Goal: Task Accomplishment & Management: Use online tool/utility

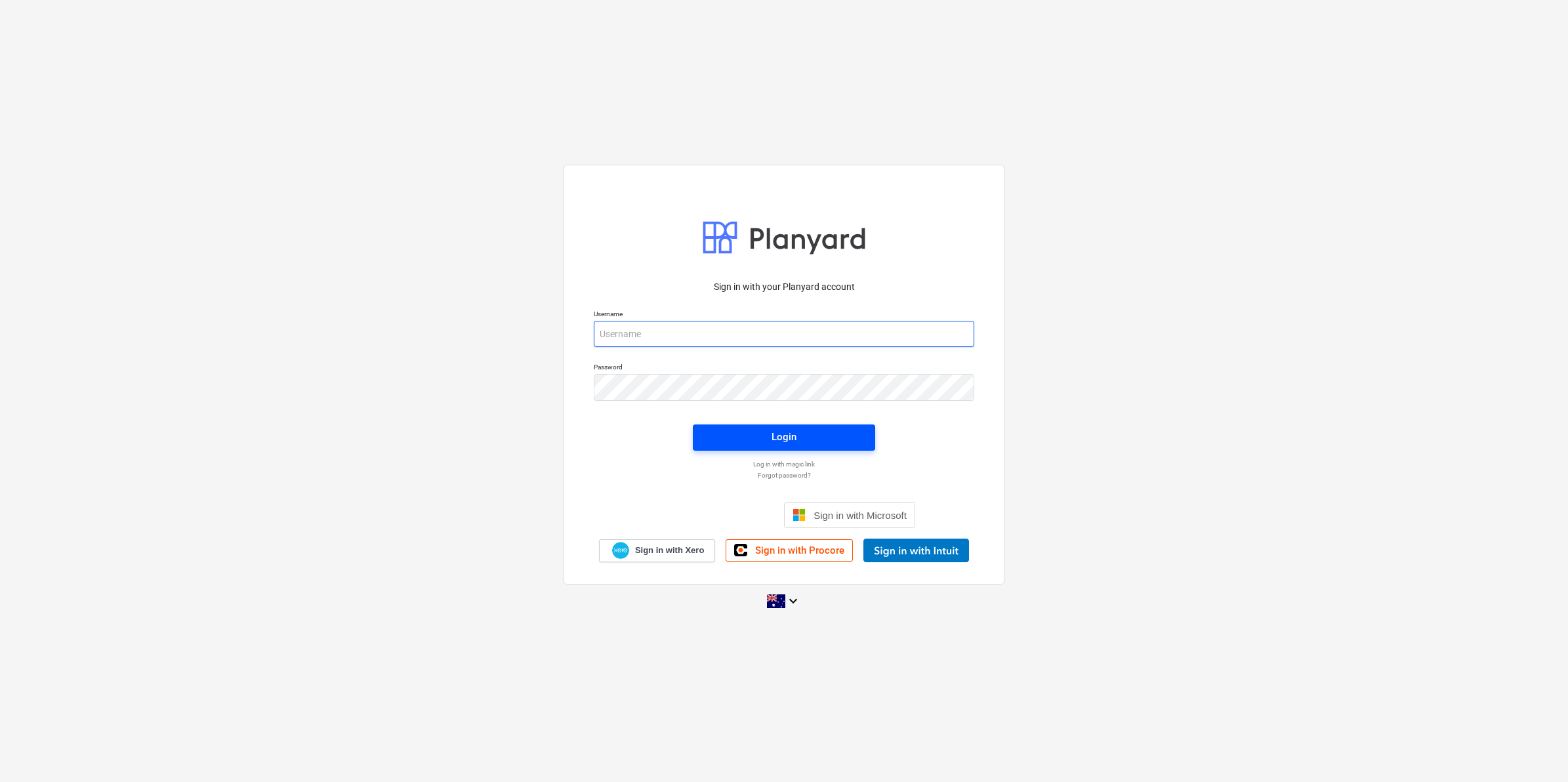
type input "[EMAIL_ADDRESS][DOMAIN_NAME]"
click at [730, 435] on span "Login" at bounding box center [784, 436] width 151 height 17
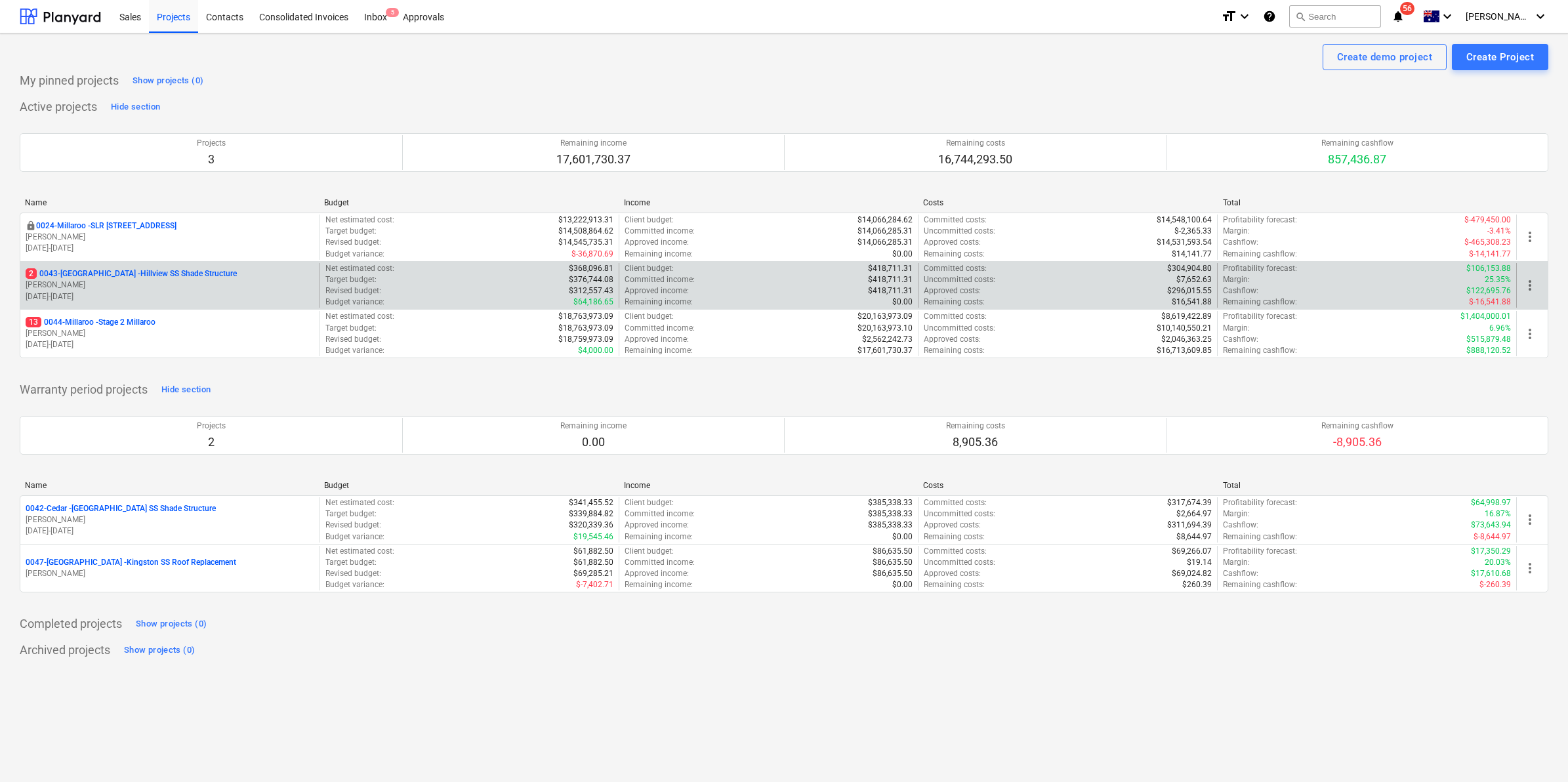
click at [163, 271] on p "2 0043-Hillview - Hillview SS Shade Structure" at bounding box center [132, 274] width 212 height 11
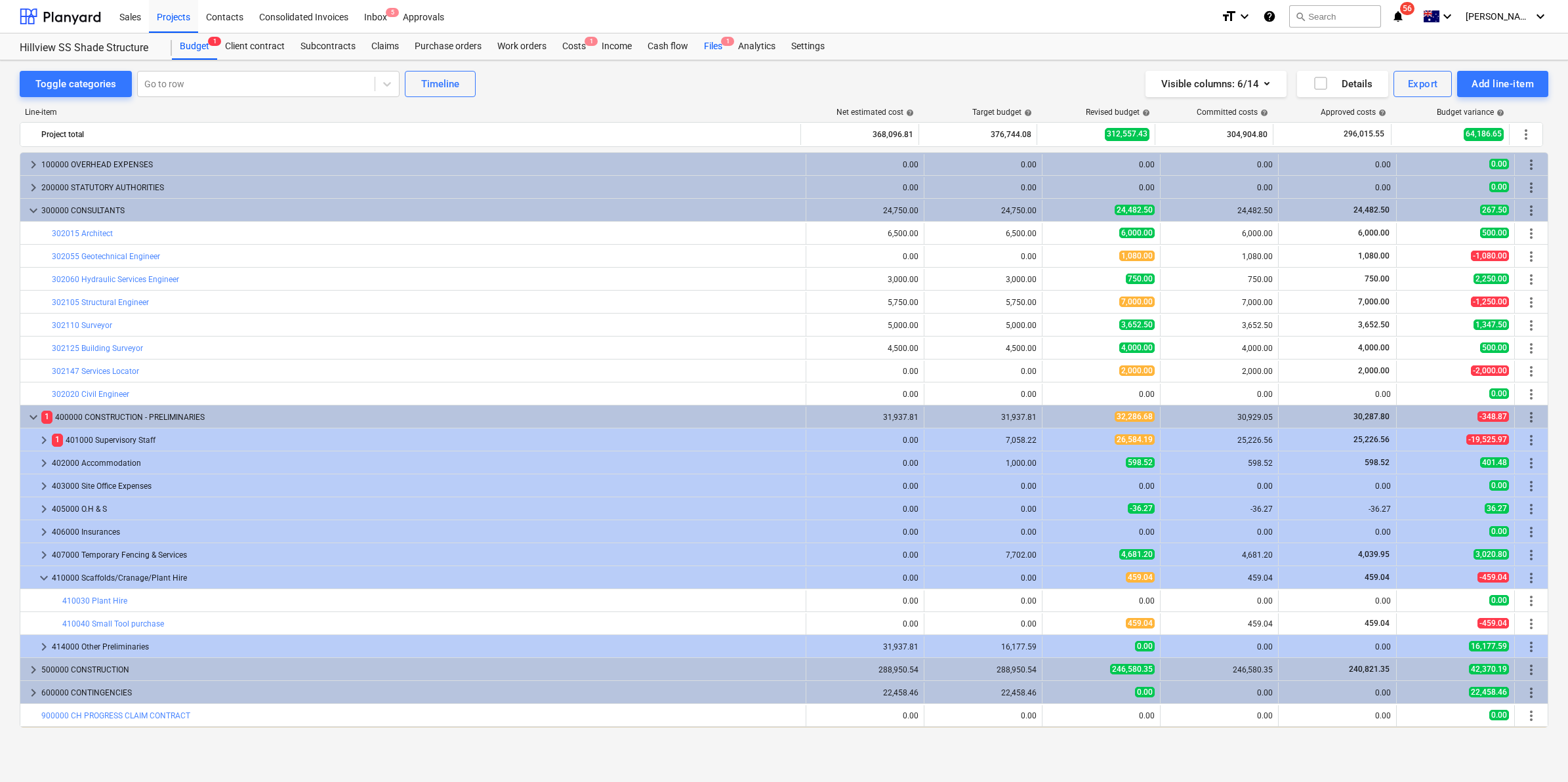
click at [720, 44] on div "Files 1" at bounding box center [713, 46] width 34 height 26
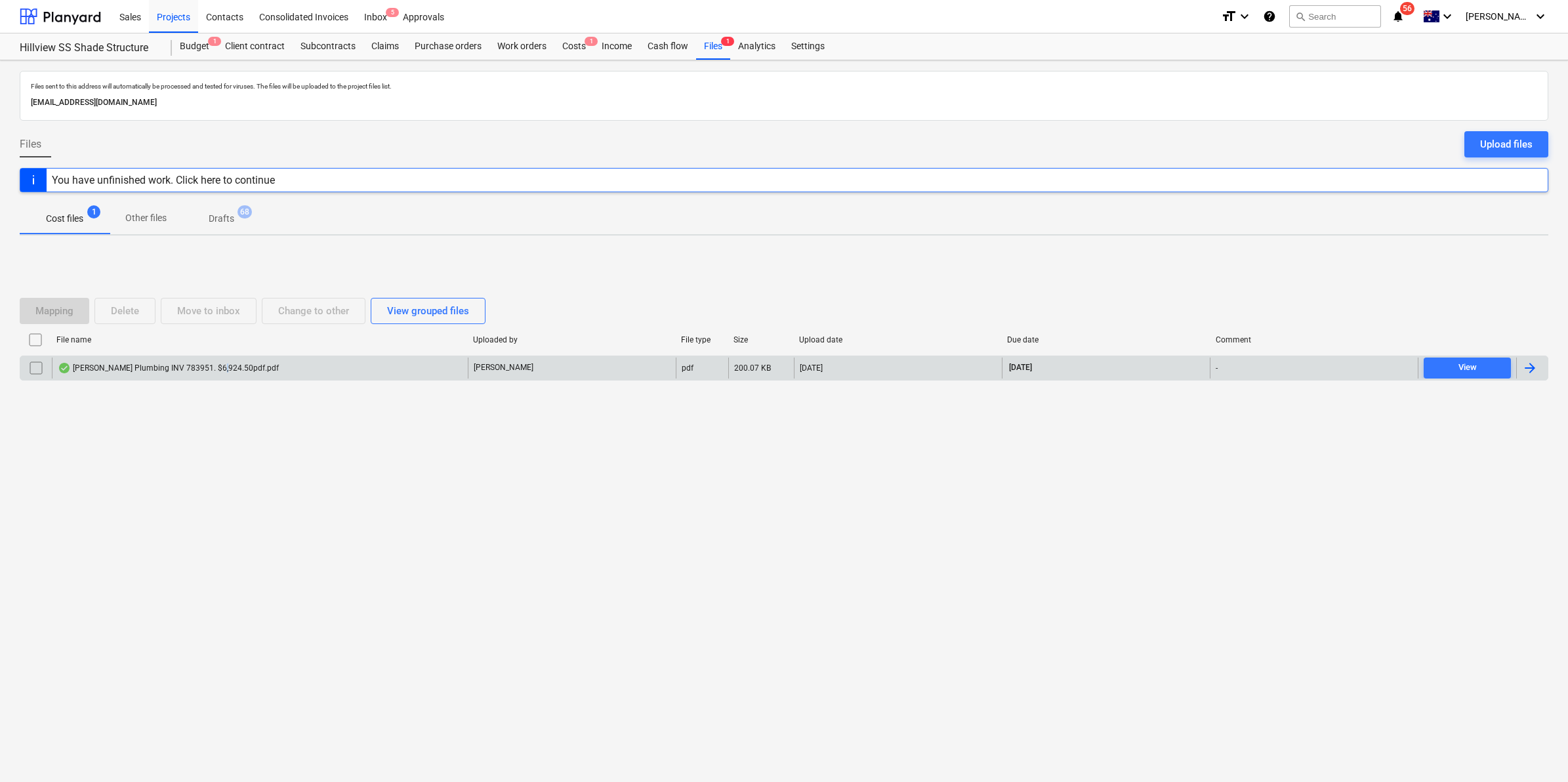
click at [215, 363] on div "Hohl Plumbing INV 783951. $6,924.50pdf.pdf" at bounding box center [168, 368] width 221 height 10
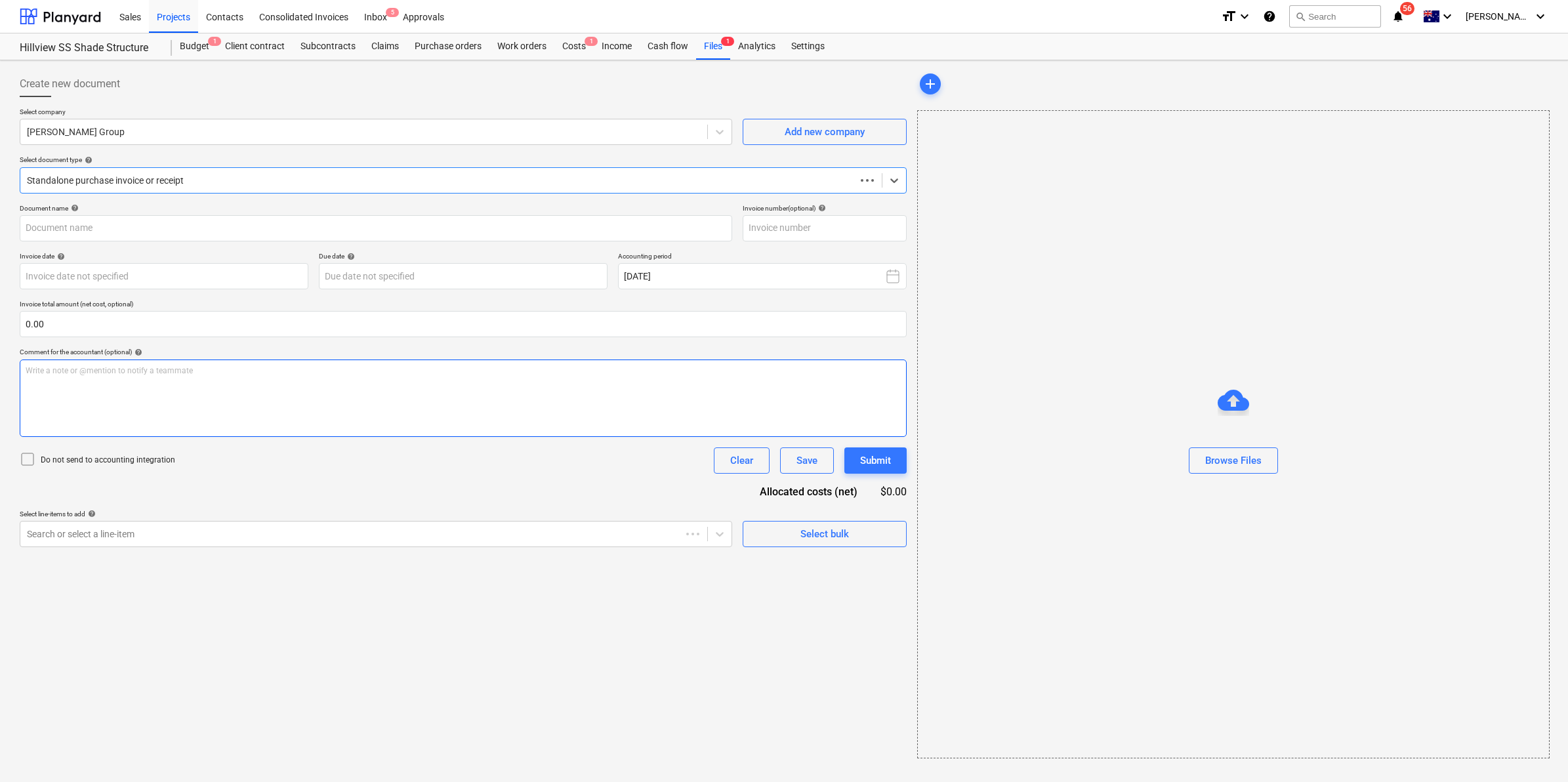
type input "783951"
type input "[DATE]"
click at [135, 535] on div at bounding box center [362, 534] width 672 height 13
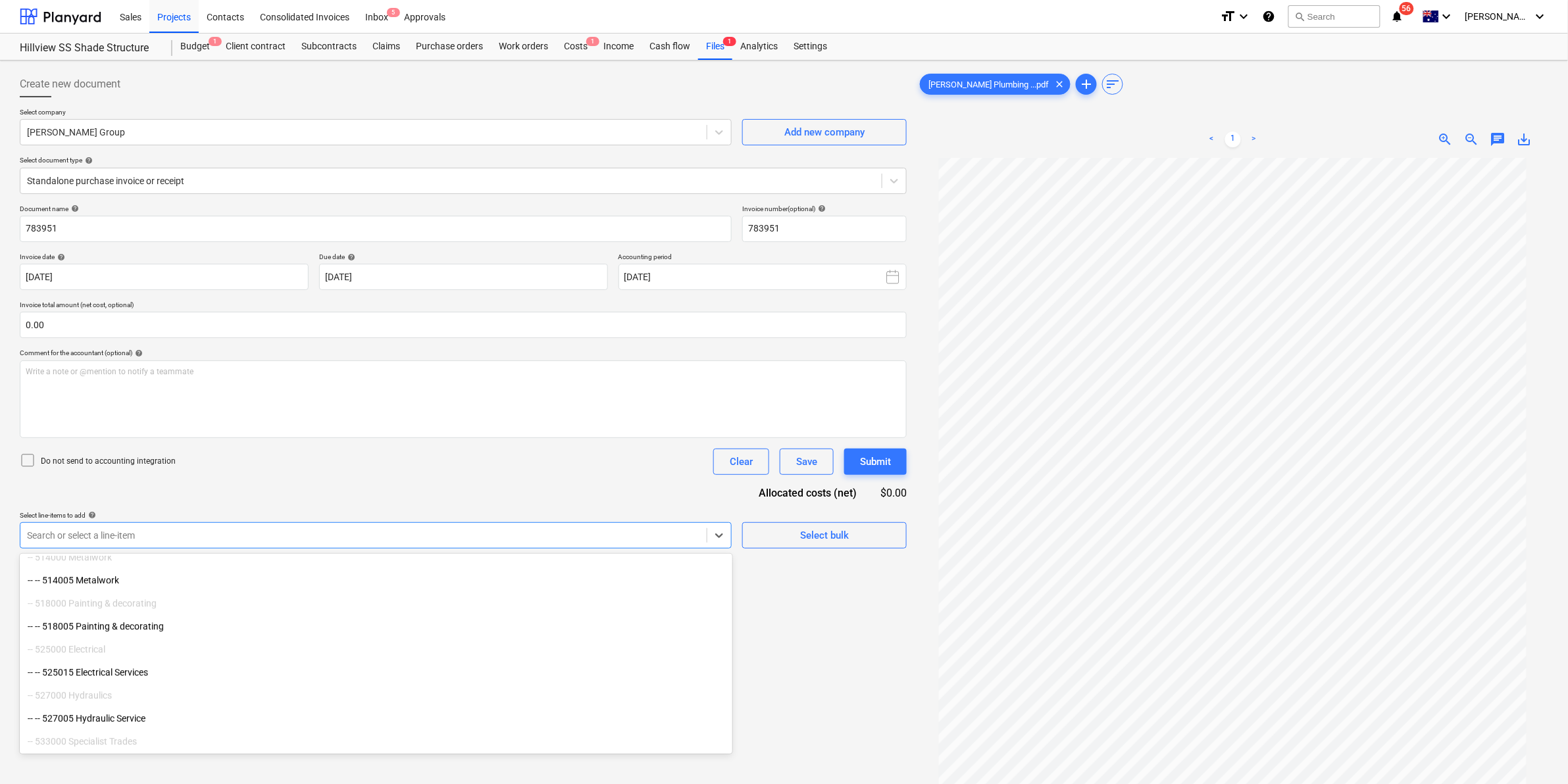
scroll to position [2037, 0]
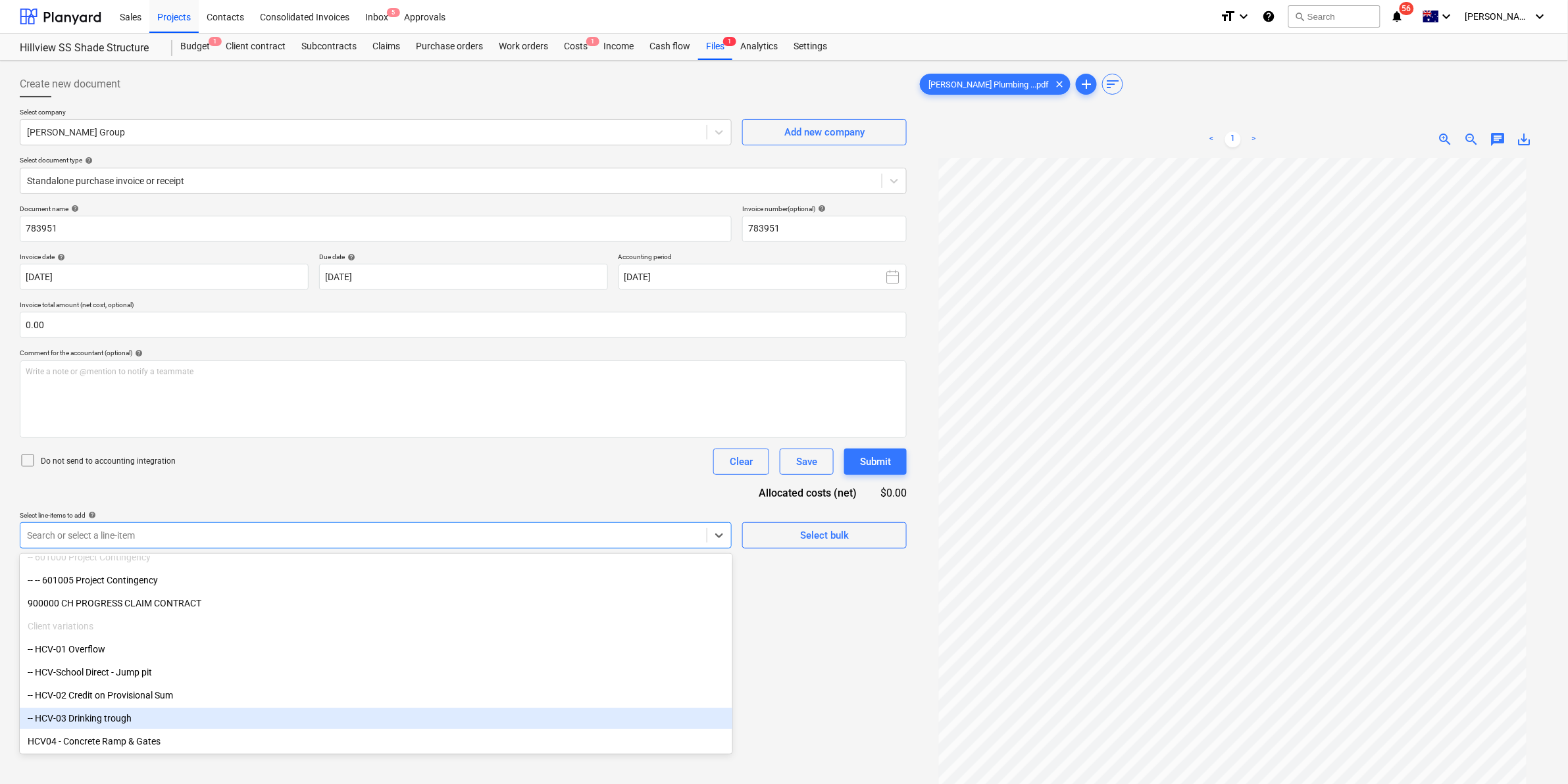
click at [148, 722] on div "-- HCV-03 Drinking trough" at bounding box center [376, 719] width 713 height 21
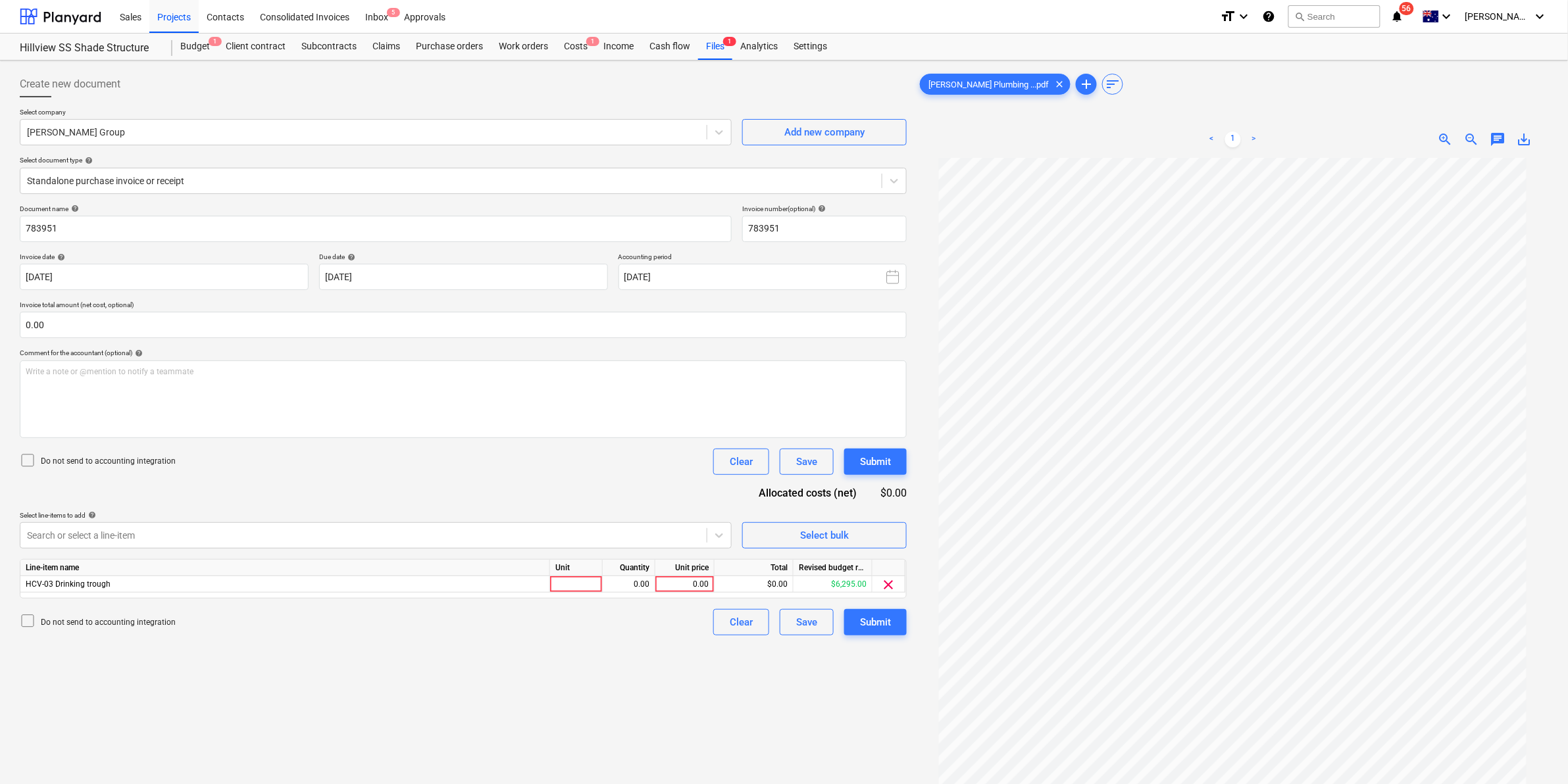
click at [366, 462] on div "Do not send to accounting integration Clear Save Submit" at bounding box center [464, 461] width 887 height 26
click at [582, 584] on div at bounding box center [576, 584] width 53 height 16
type input "1"
click at [452, 642] on div "Create new document Select company Keane Group Add new company Select document …" at bounding box center [464, 488] width 897 height 845
click at [584, 582] on div "1" at bounding box center [576, 584] width 53 height 16
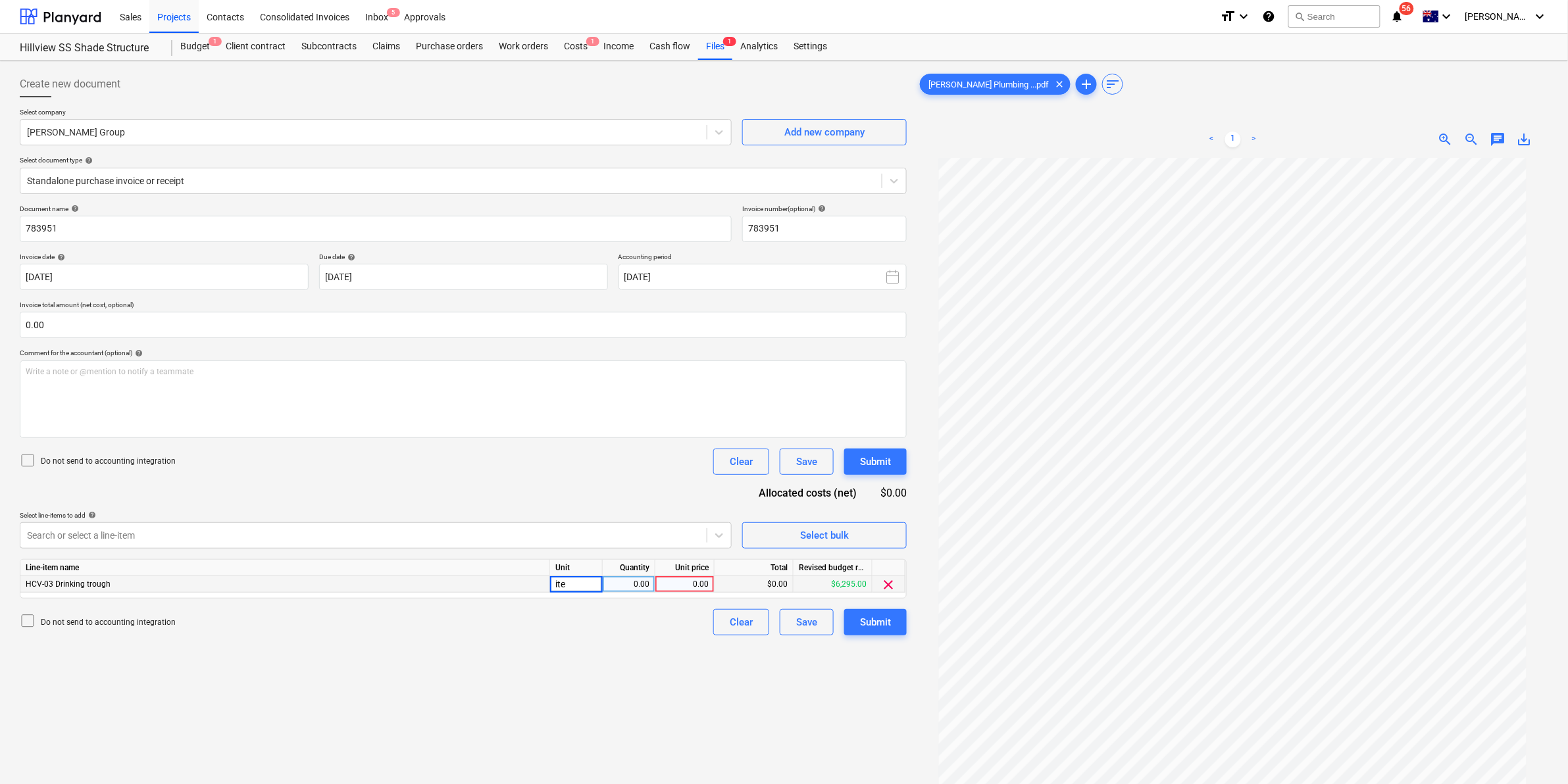
type input "item"
click at [698, 579] on div "0.00" at bounding box center [685, 584] width 48 height 16
type input "6295"
click at [877, 625] on div "Submit" at bounding box center [876, 622] width 31 height 17
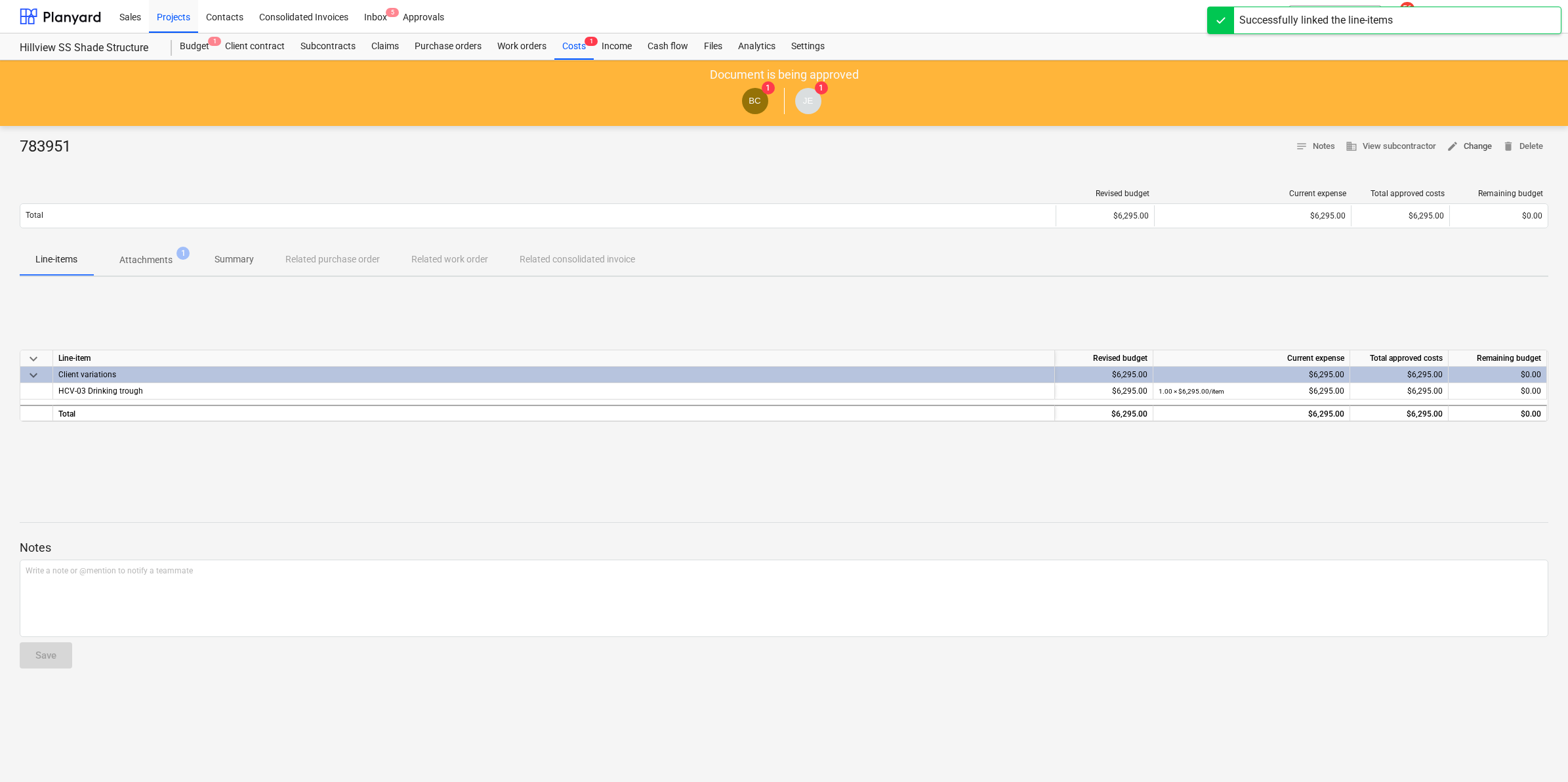
click at [1481, 143] on span "edit Change" at bounding box center [1469, 146] width 45 height 15
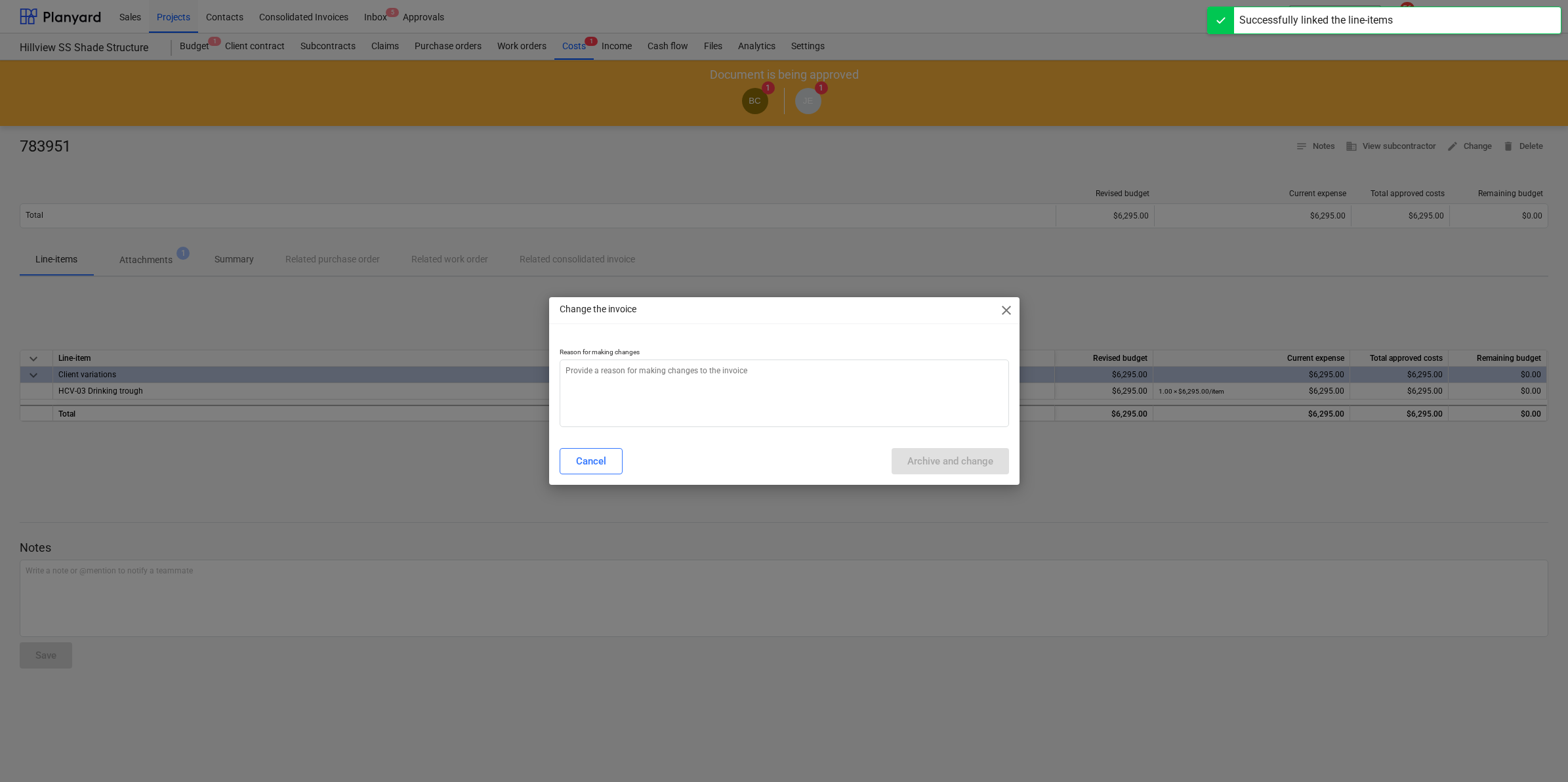
type textarea "x"
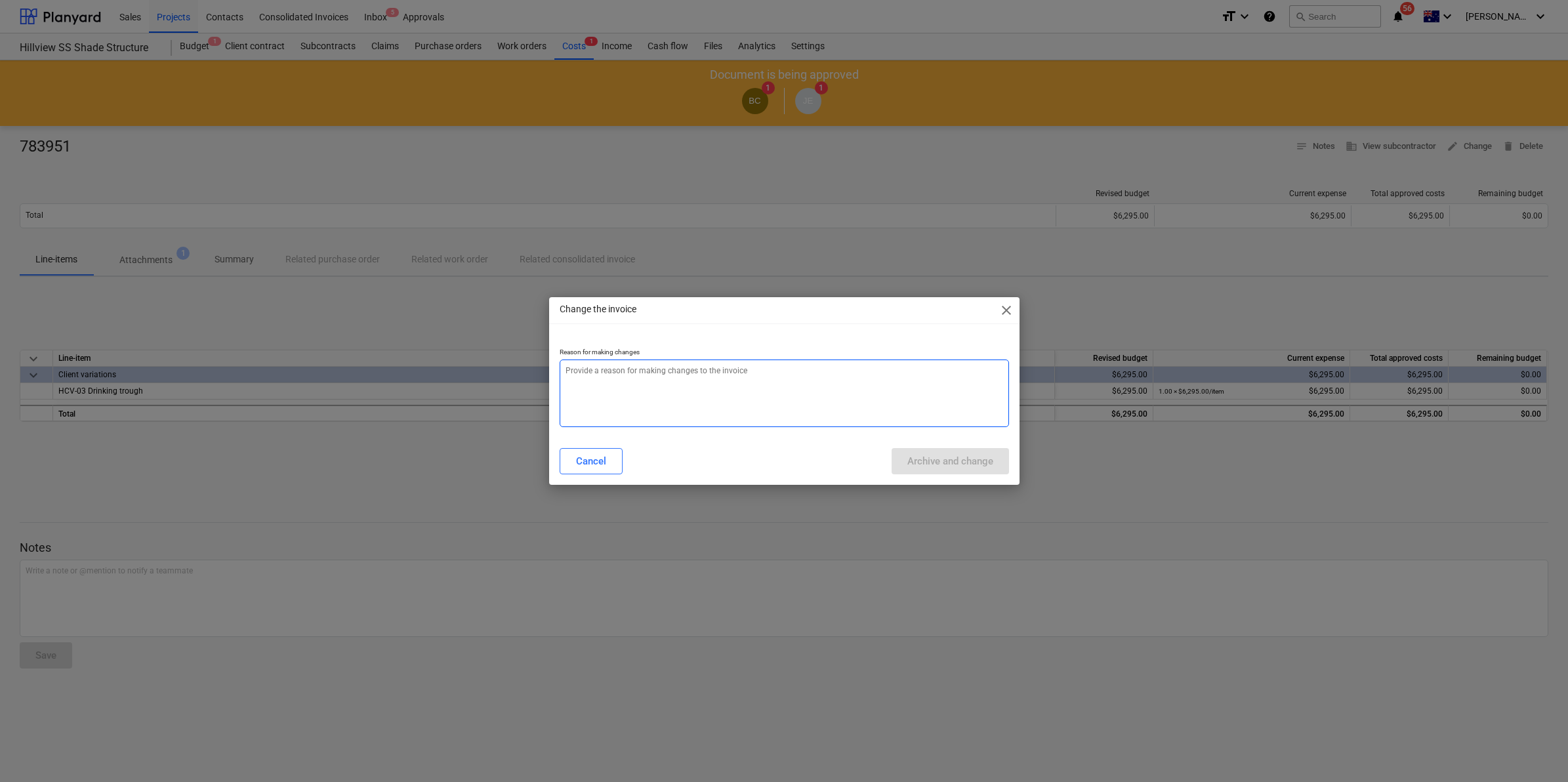
click at [650, 402] on textarea at bounding box center [785, 393] width 450 height 67
type textarea "P"
type textarea "x"
type textarea "PO"
type textarea "x"
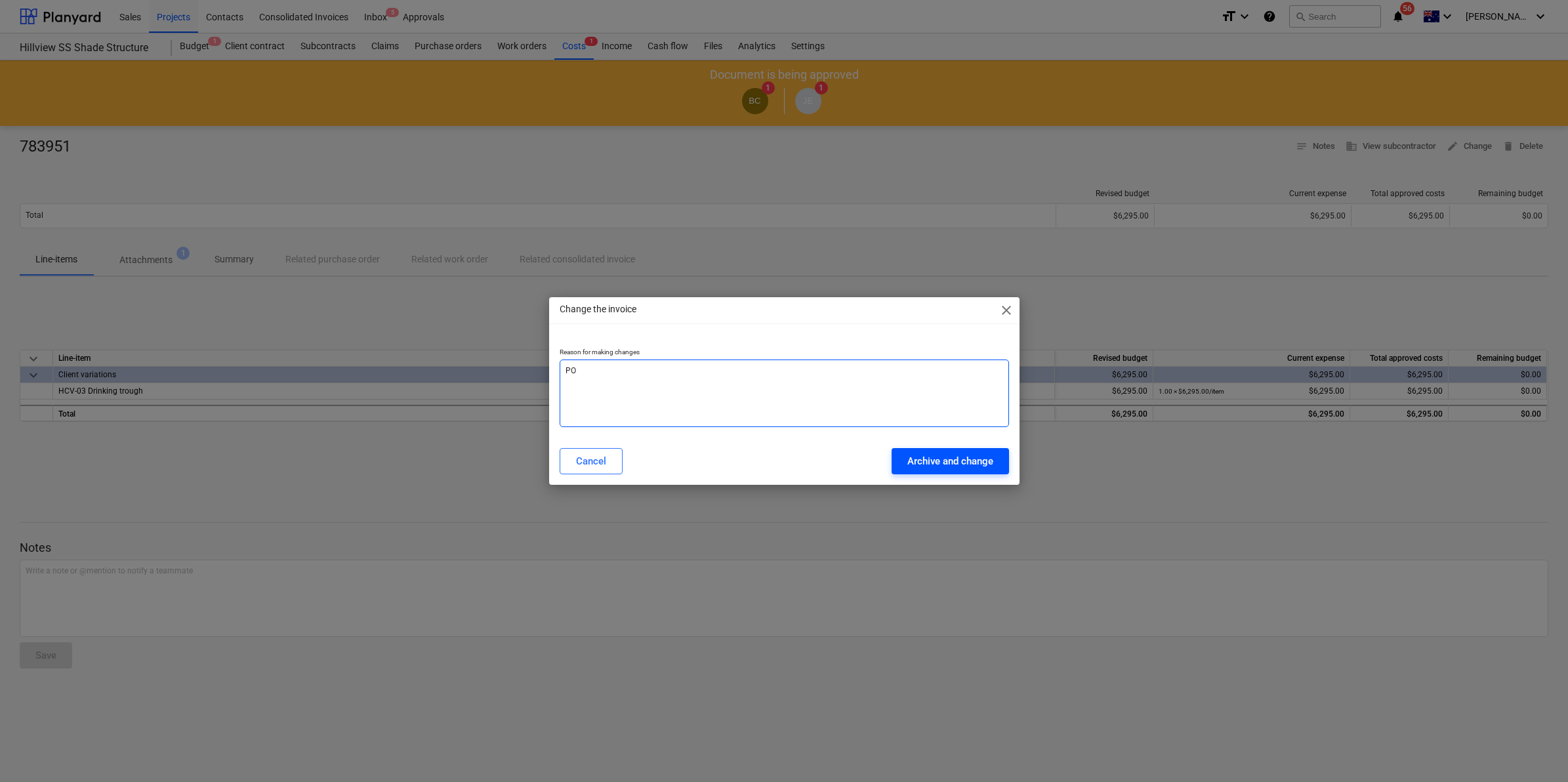
type textarea "PO"
click at [974, 464] on div "Archive and change" at bounding box center [950, 461] width 86 height 17
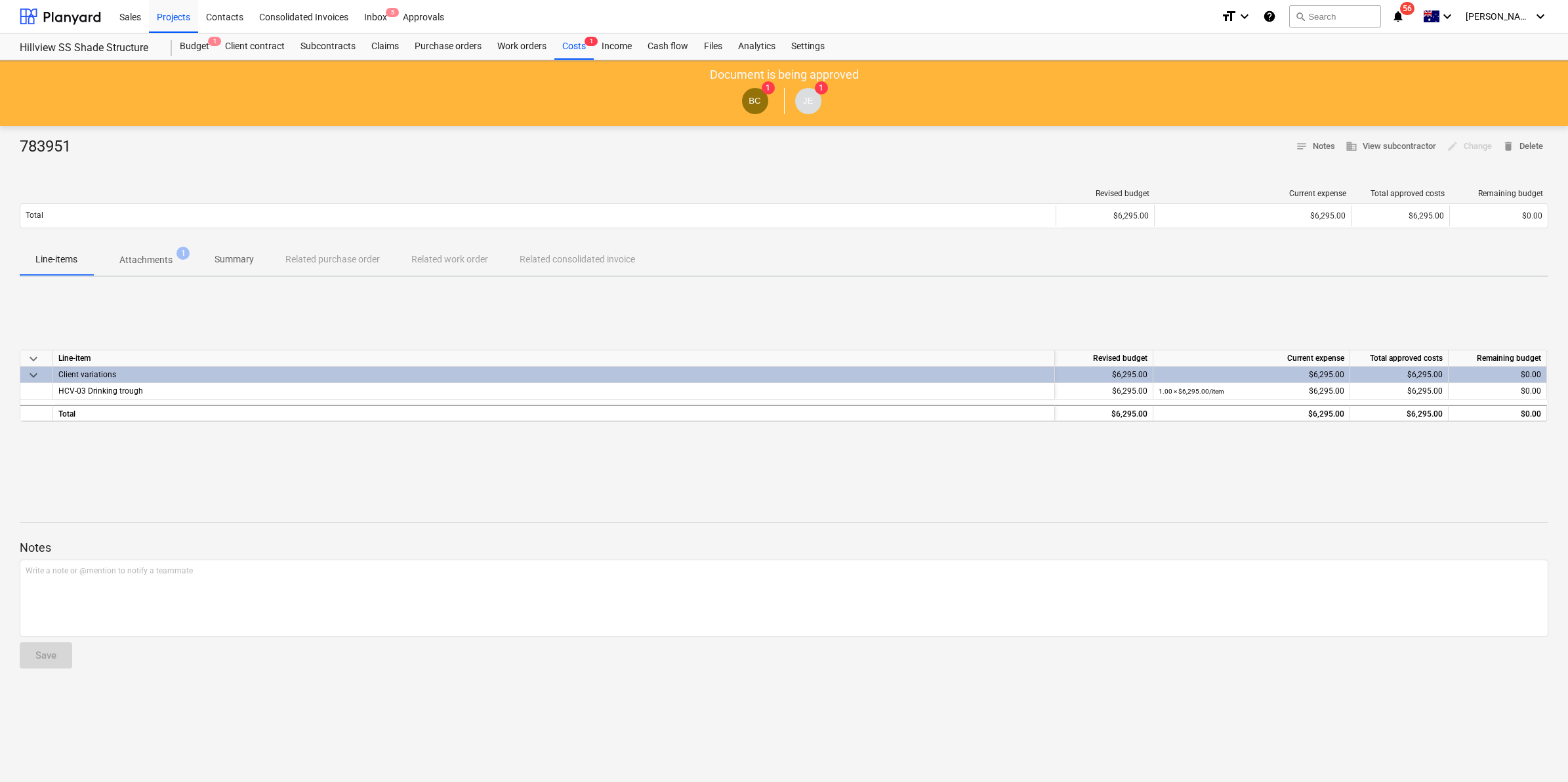
type textarea "x"
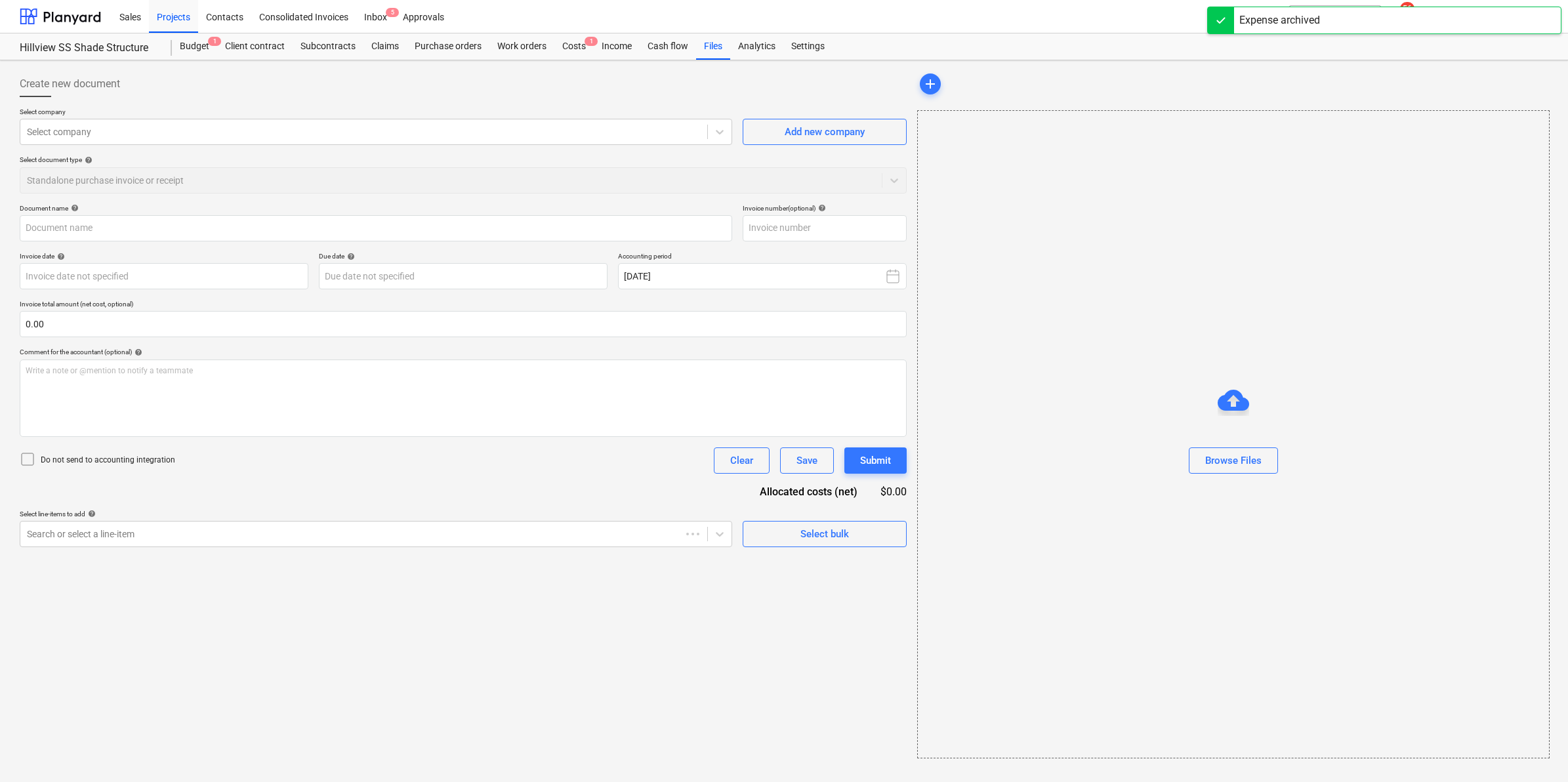
type input "783951"
type input "[DATE]"
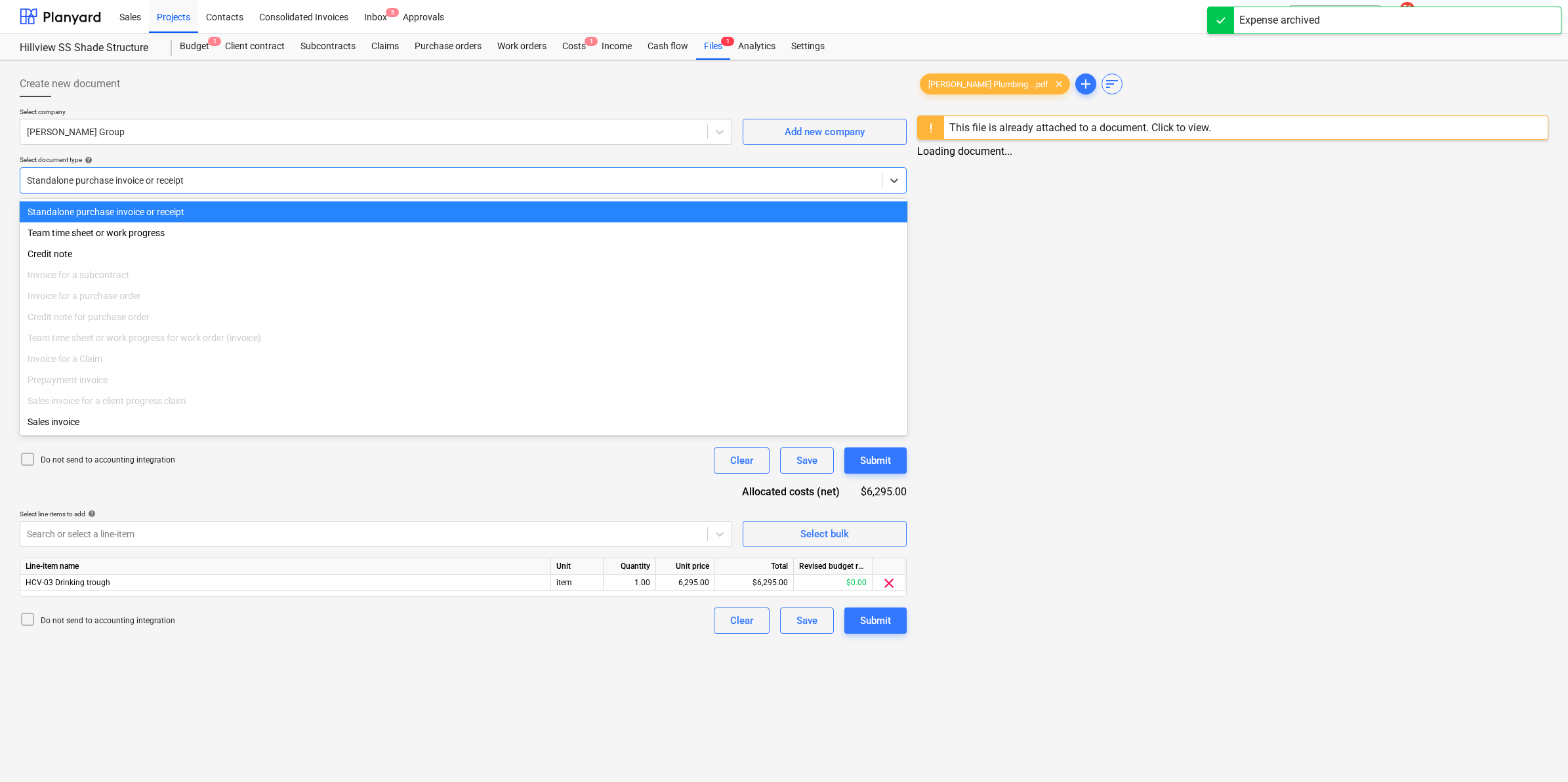
click at [143, 178] on div at bounding box center [450, 181] width 848 height 13
click at [178, 206] on div "Standalone purchase invoice or receipt" at bounding box center [462, 212] width 885 height 21
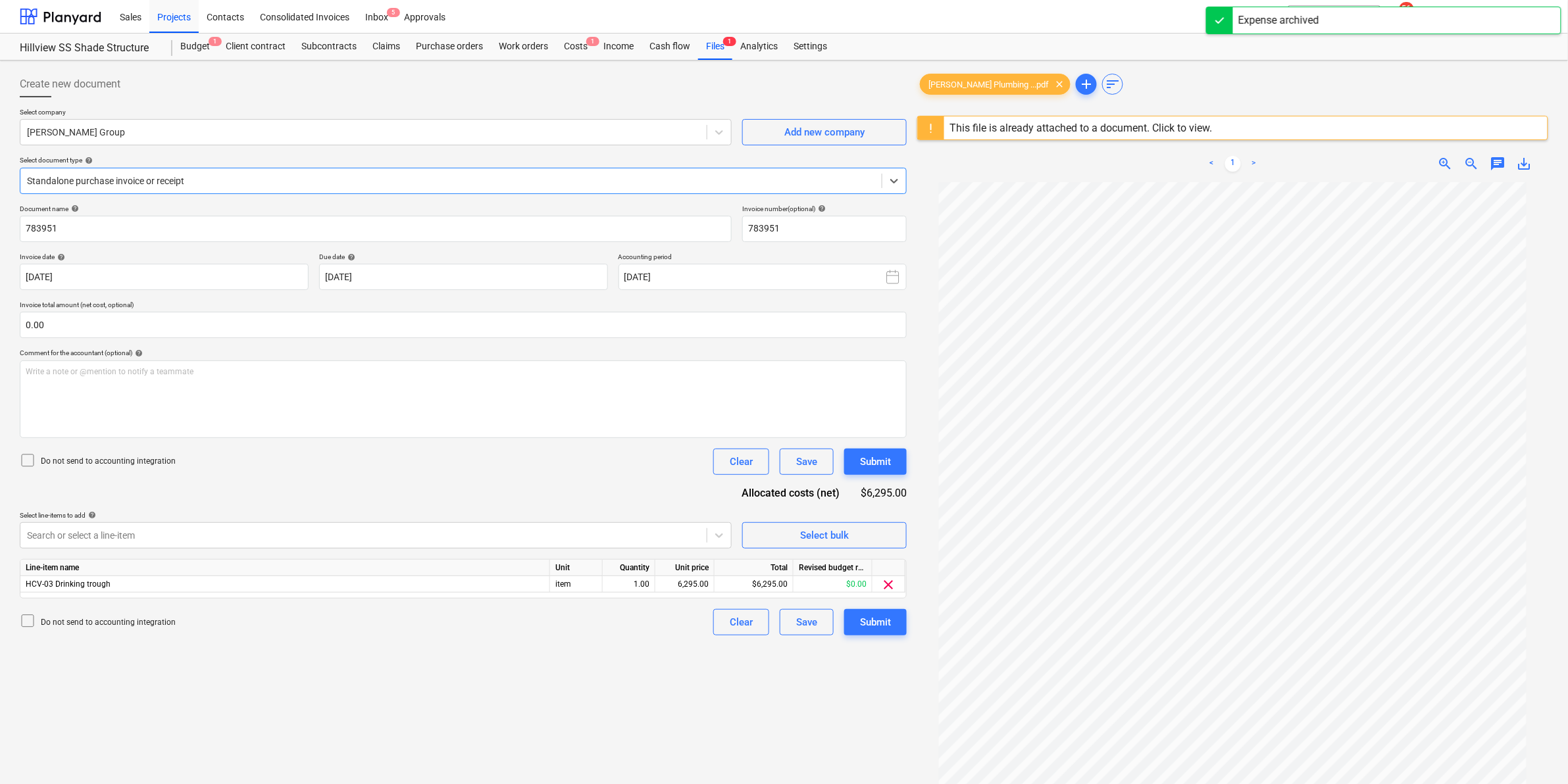
click at [173, 182] on div at bounding box center [451, 181] width 849 height 13
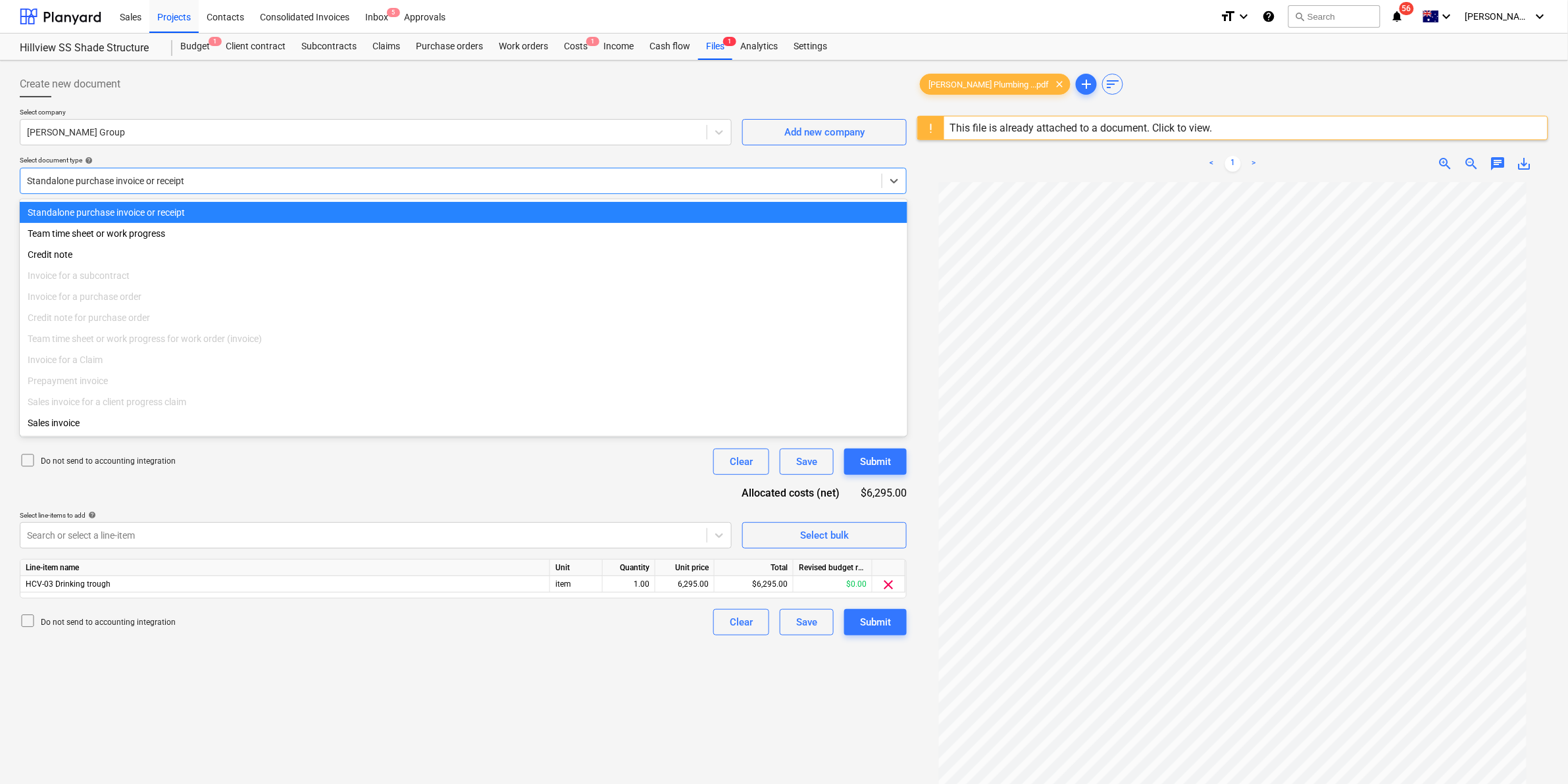
click at [157, 214] on div "Standalone purchase invoice or receipt" at bounding box center [464, 212] width 888 height 21
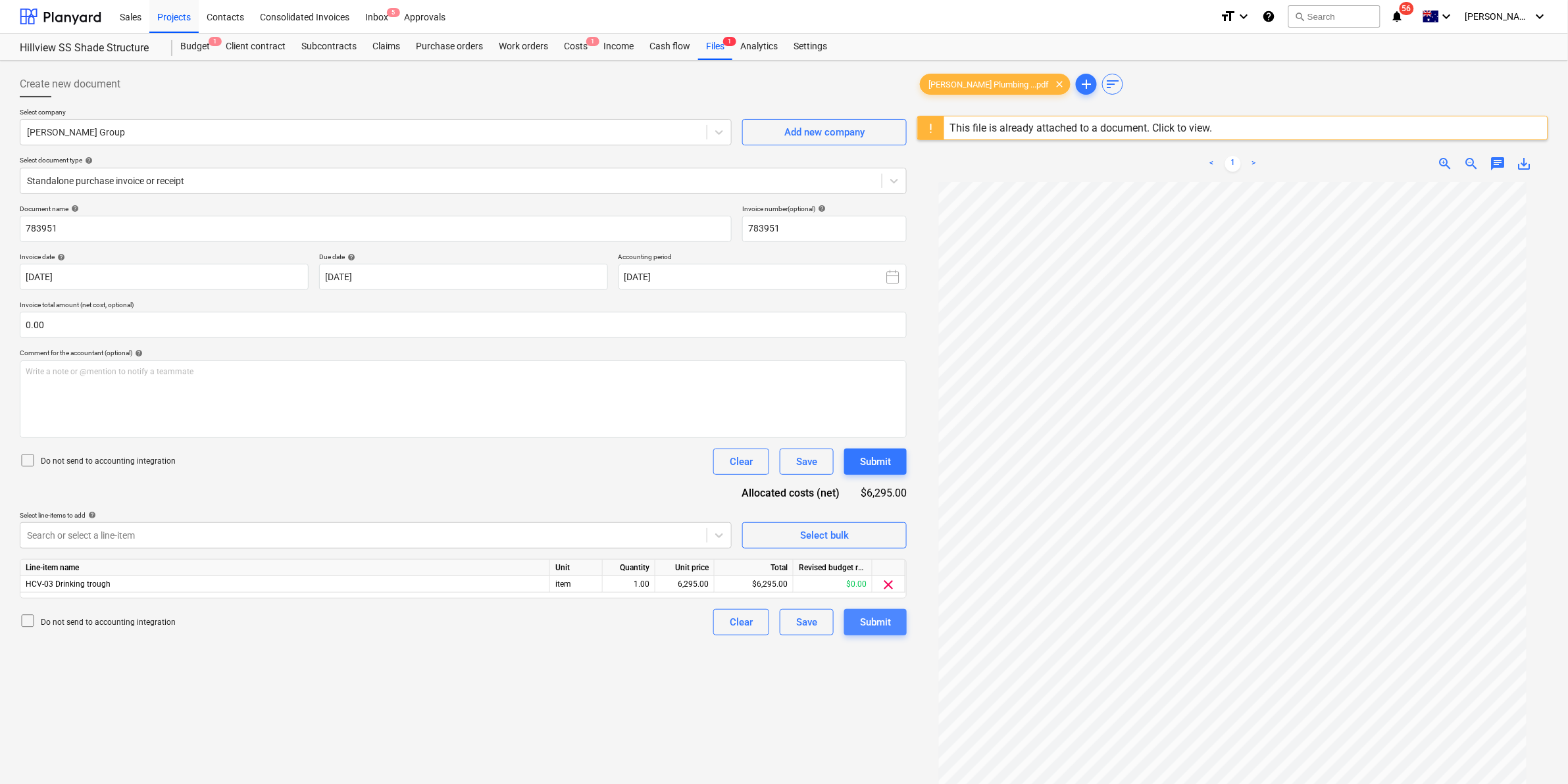
click at [880, 621] on div "Submit" at bounding box center [876, 622] width 31 height 17
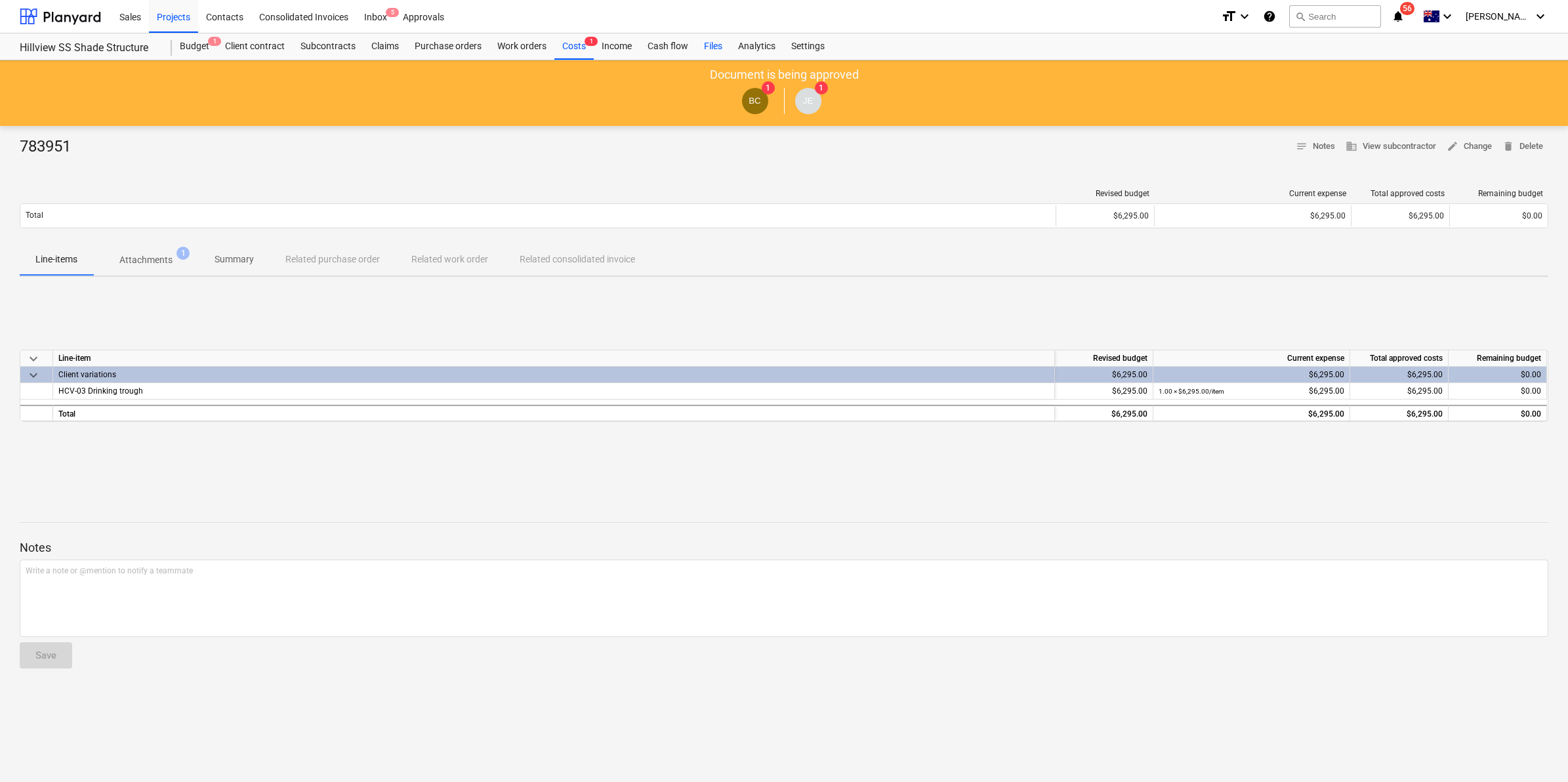
click at [712, 37] on div "Files" at bounding box center [713, 46] width 34 height 26
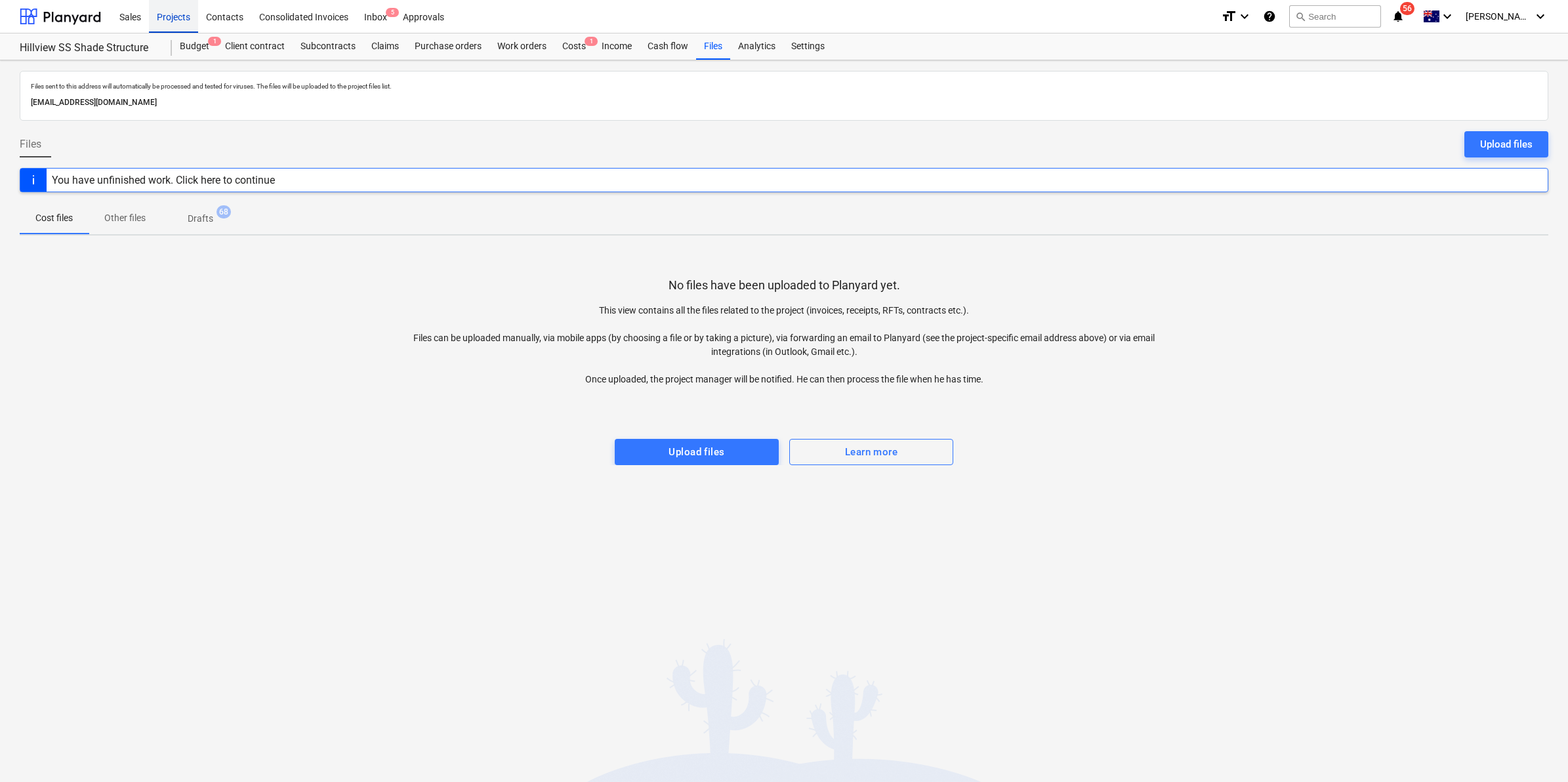
click at [188, 10] on div "Projects" at bounding box center [173, 16] width 50 height 33
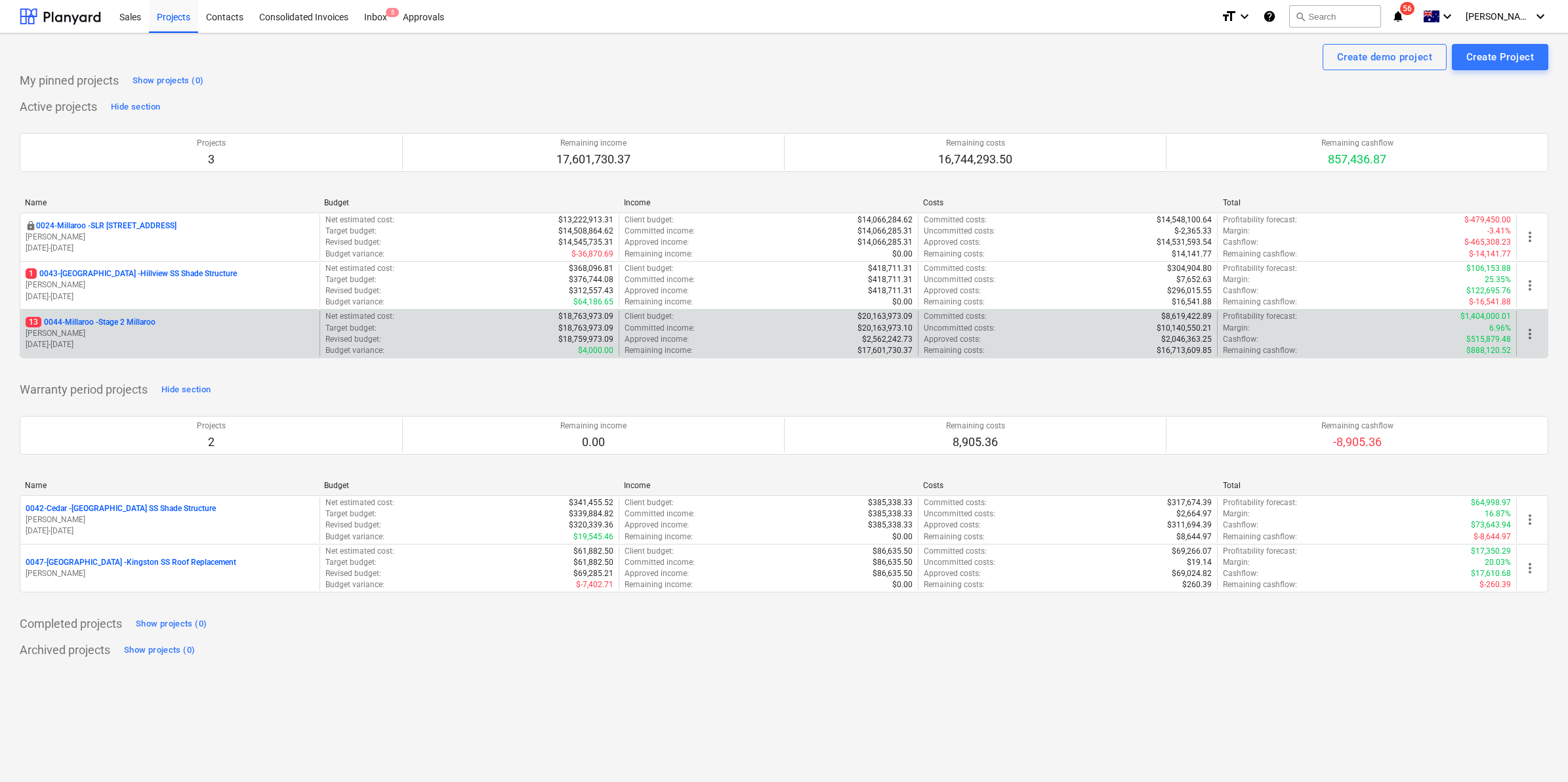
click at [103, 323] on p "13 0044-Millaroo - Stage 2 Millaroo" at bounding box center [91, 322] width 130 height 11
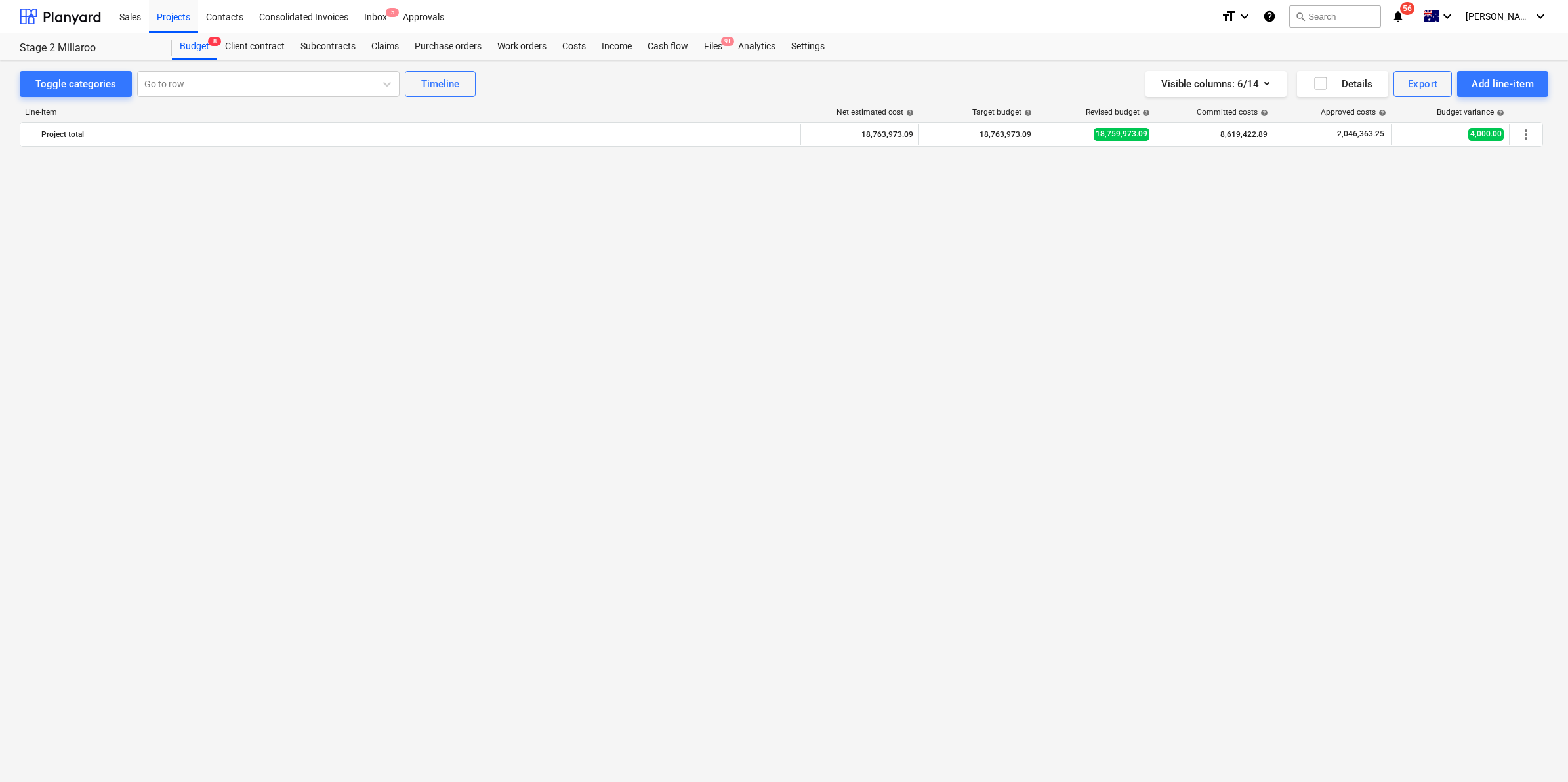
scroll to position [1172, 0]
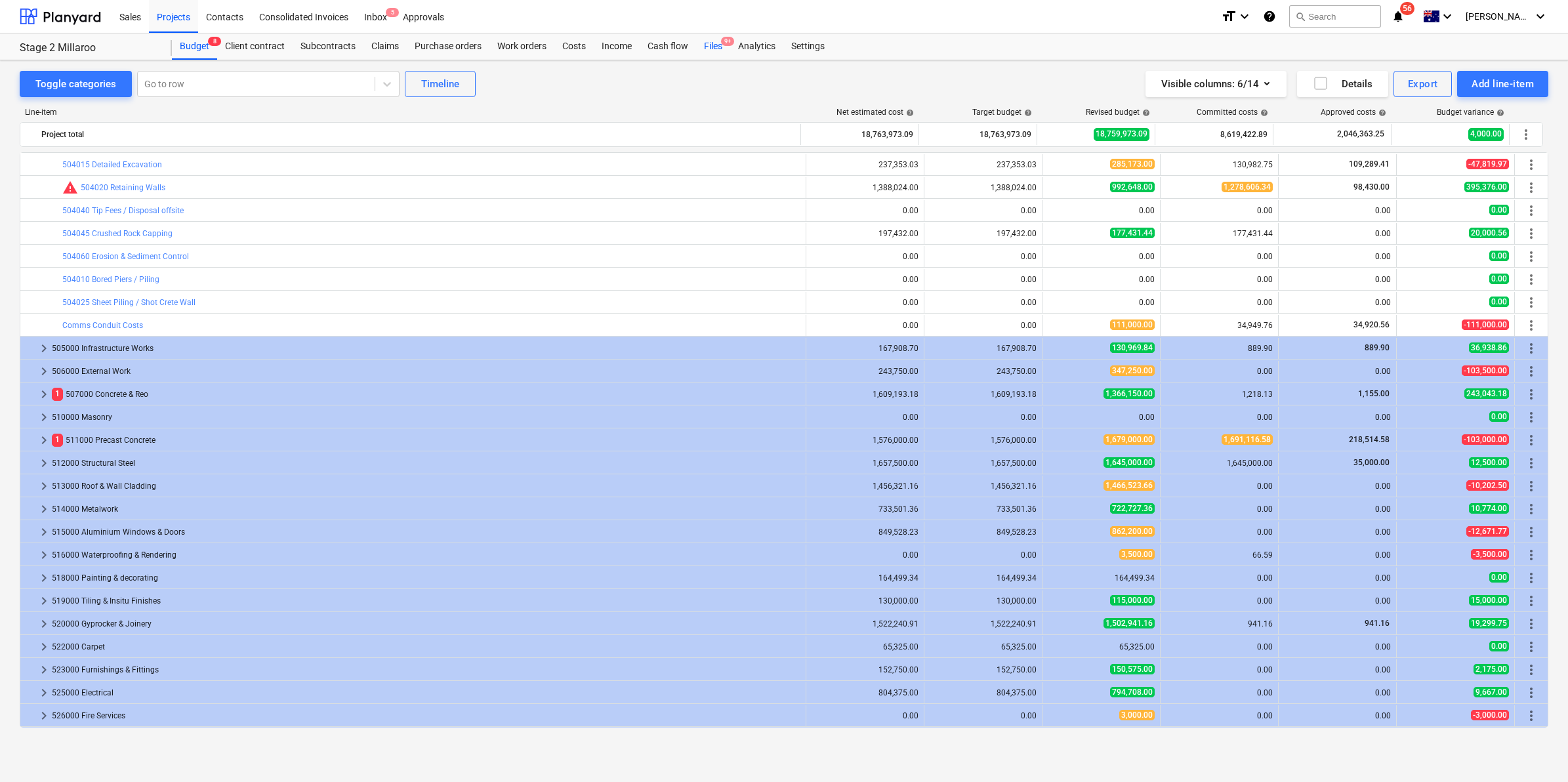
click at [712, 41] on div "Files 9+" at bounding box center [713, 46] width 34 height 26
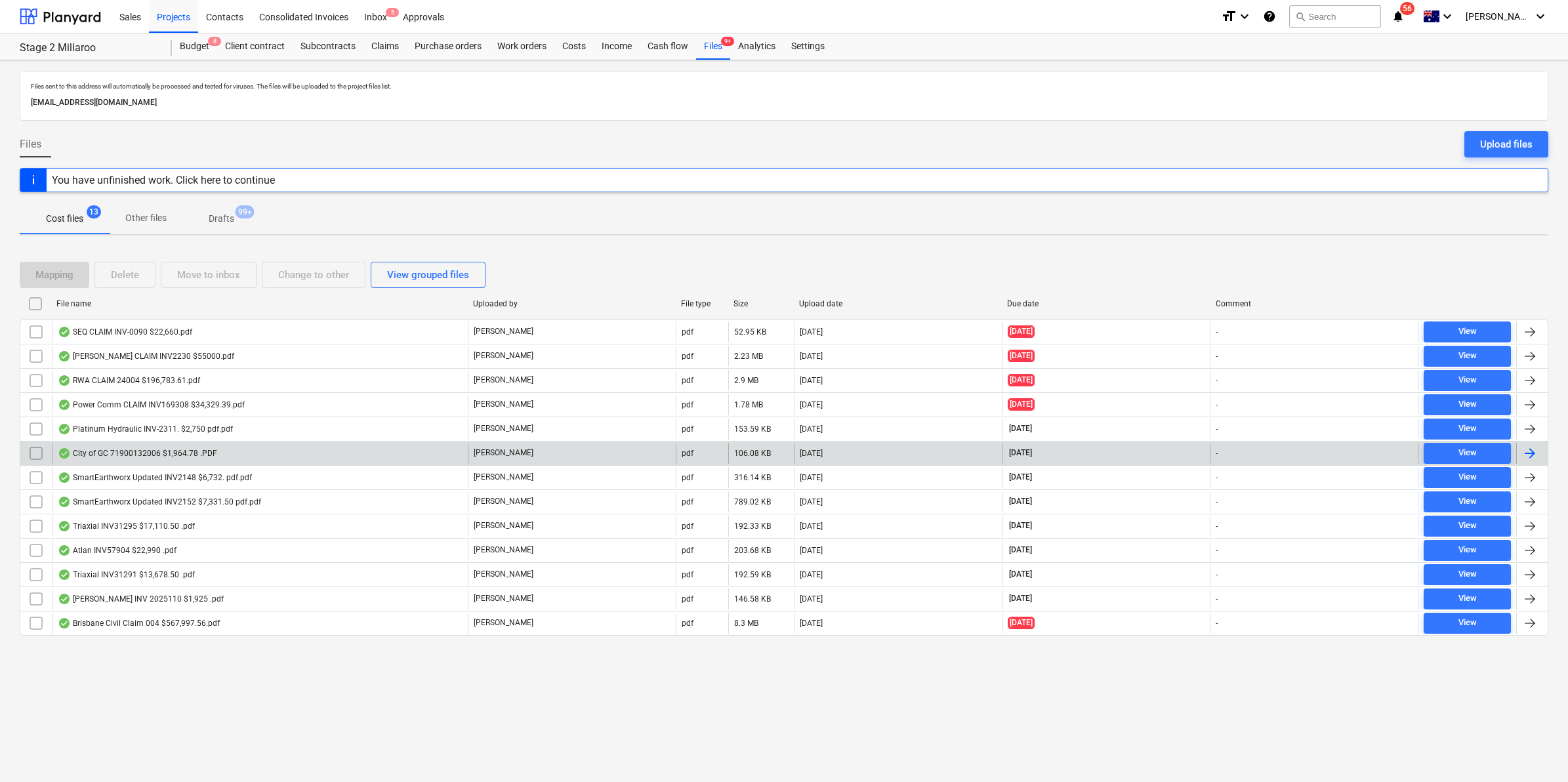
click at [148, 457] on div "City of GC 71900132006 $1,964.78 .PDF" at bounding box center [138, 454] width 160 height 10
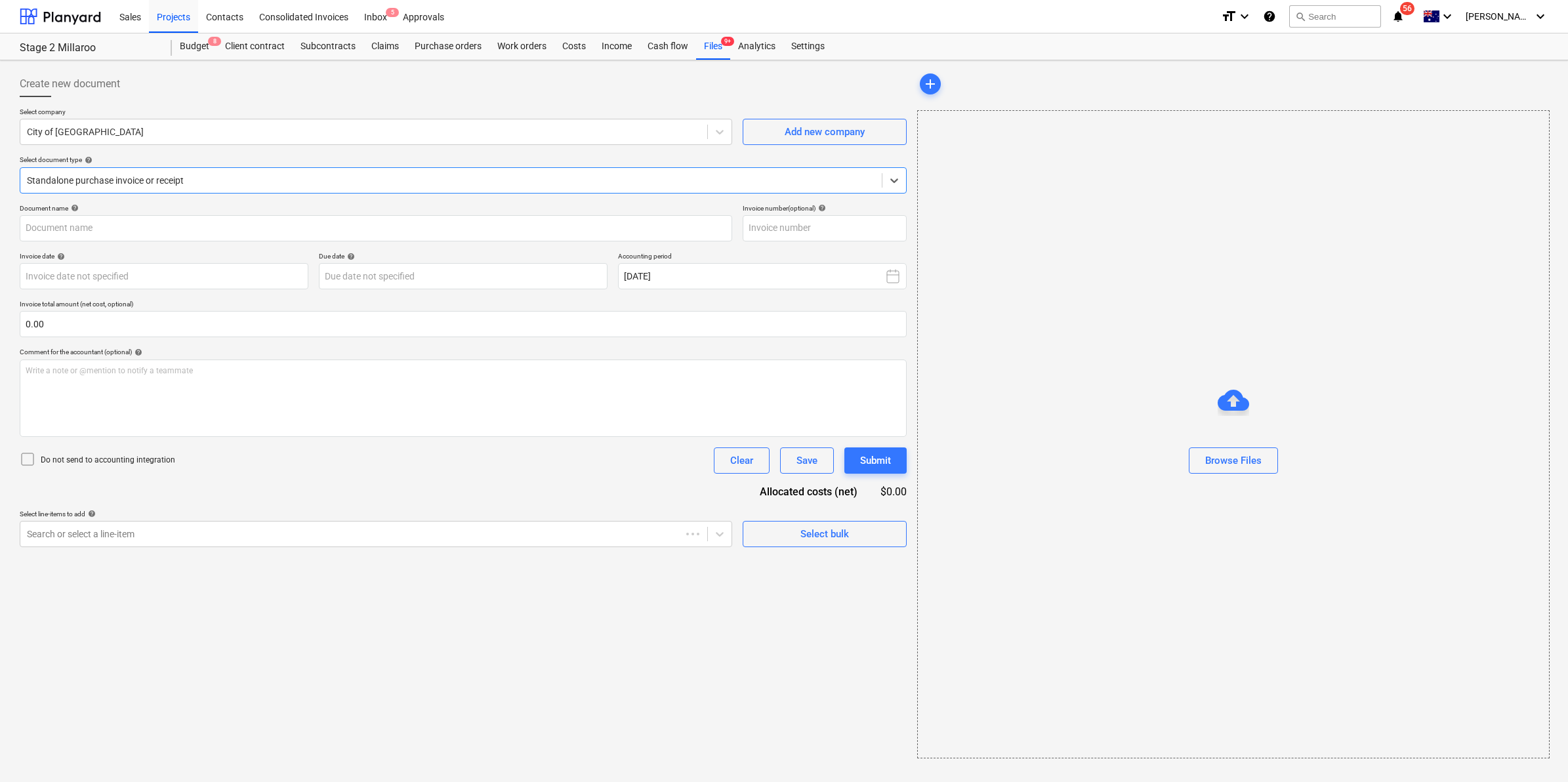
type input "71900132006"
type input "08 Oct 2025"
type input "22 Oct 2025"
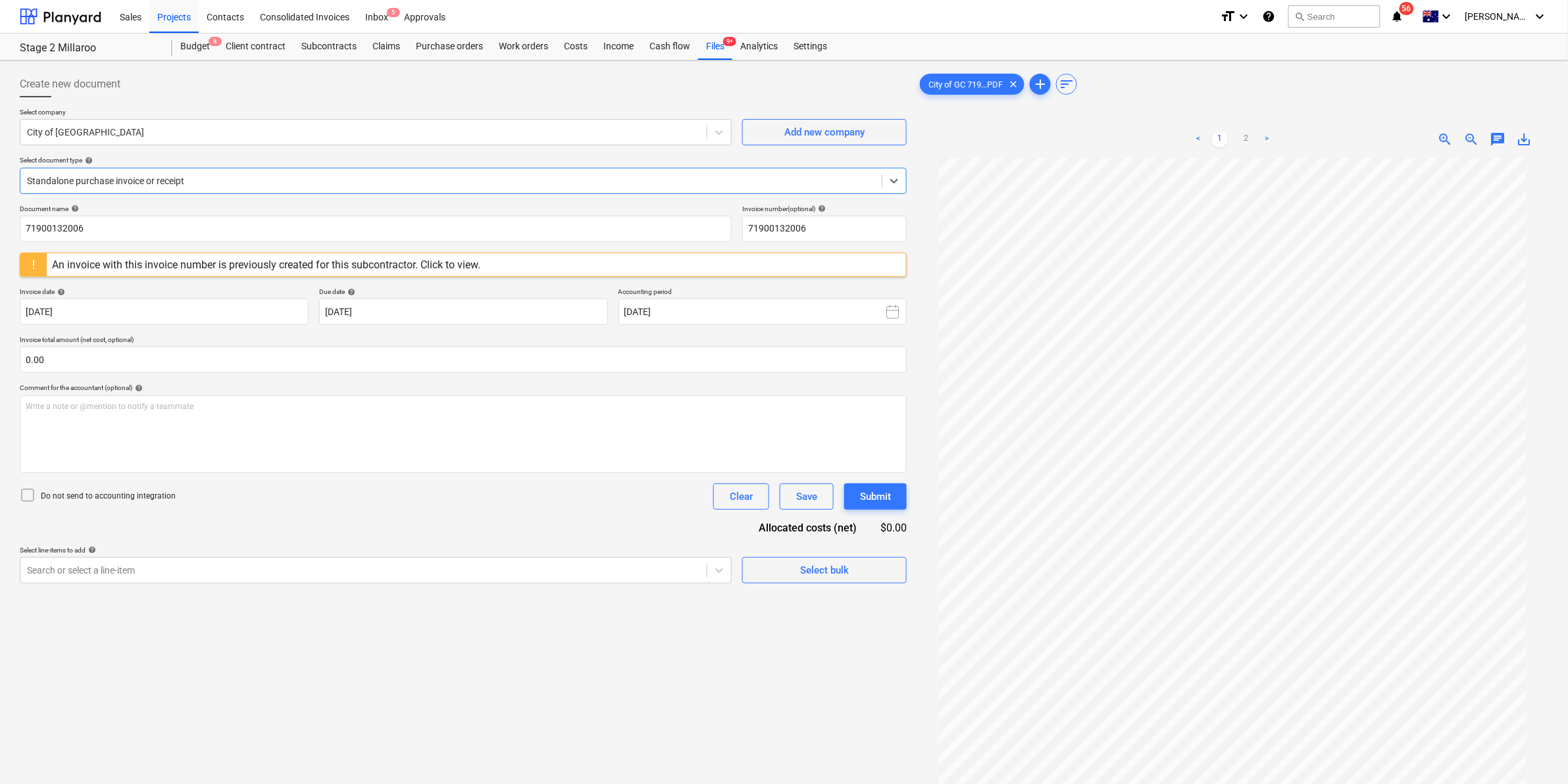
click at [179, 176] on div at bounding box center [451, 181] width 849 height 13
click at [188, 177] on div at bounding box center [451, 181] width 849 height 13
click at [728, 46] on span "9+" at bounding box center [730, 42] width 13 height 9
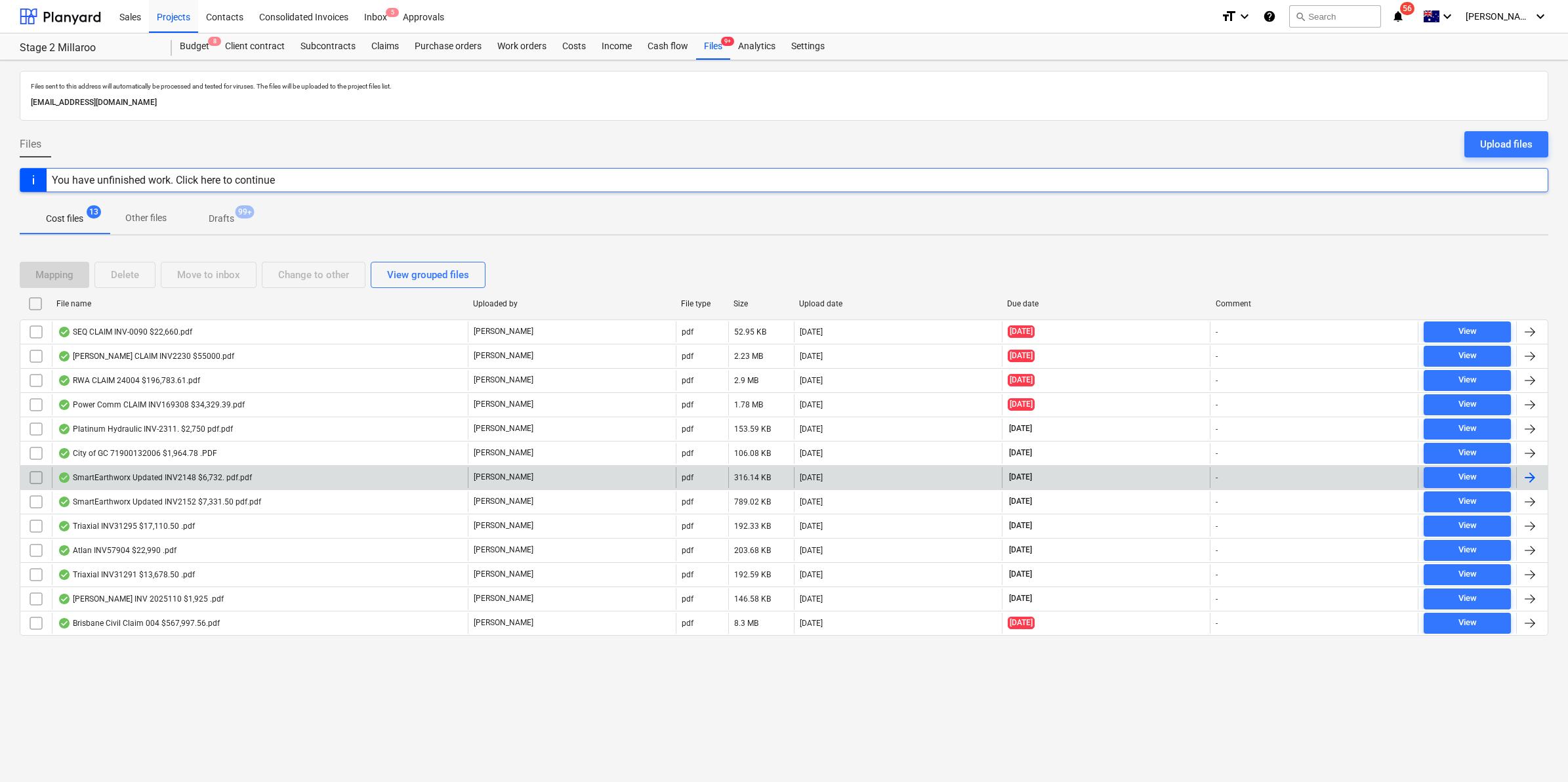
click at [149, 477] on div "SmartEarthworx Updated INV2148 $6,732. pdf.pdf" at bounding box center [155, 478] width 195 height 10
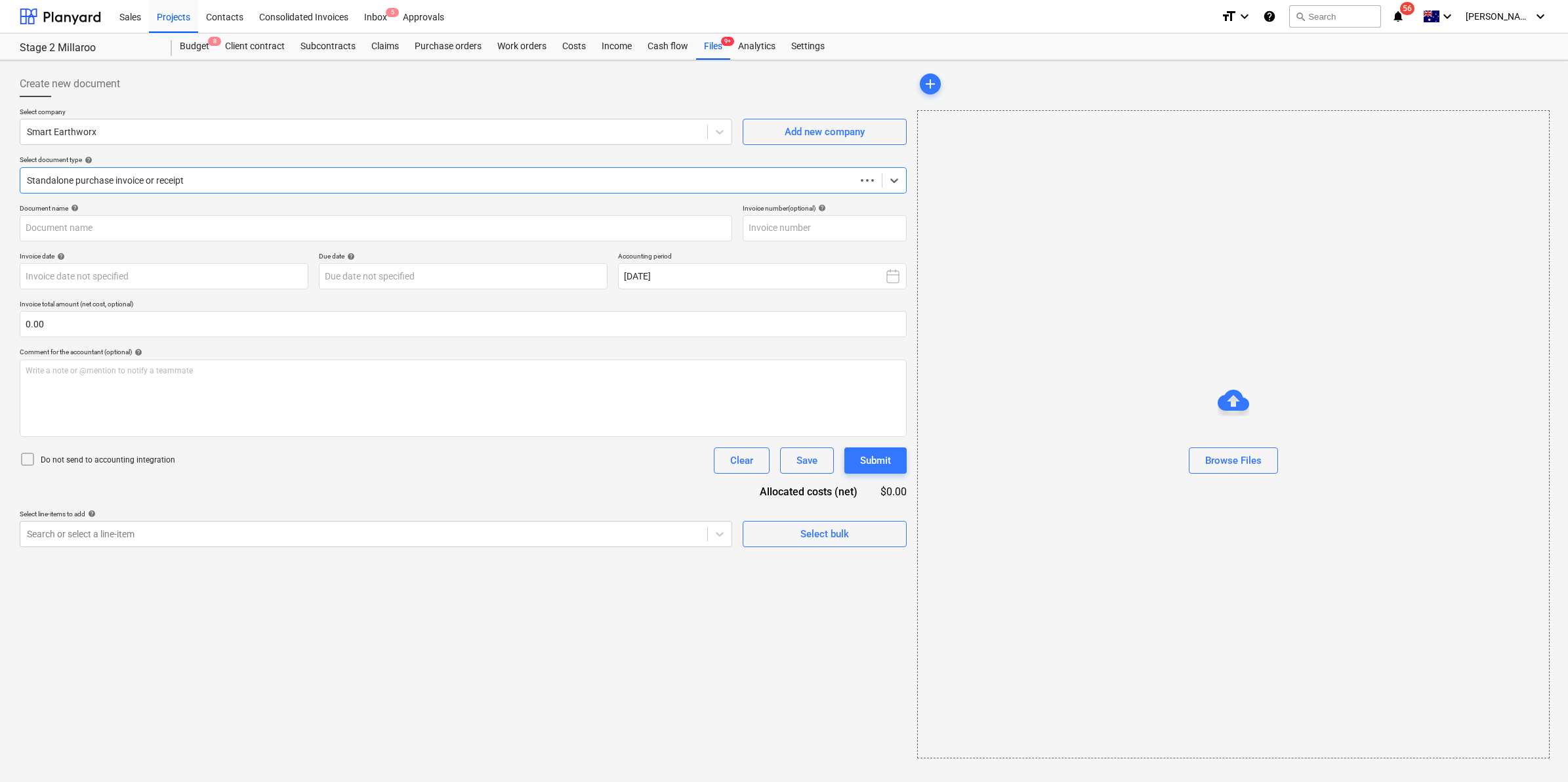
type input "INV2148"
type input "01 Oct 2025"
type input "21 Oct 2025"
click at [131, 526] on div "Search or select a line-item" at bounding box center [362, 534] width 684 height 18
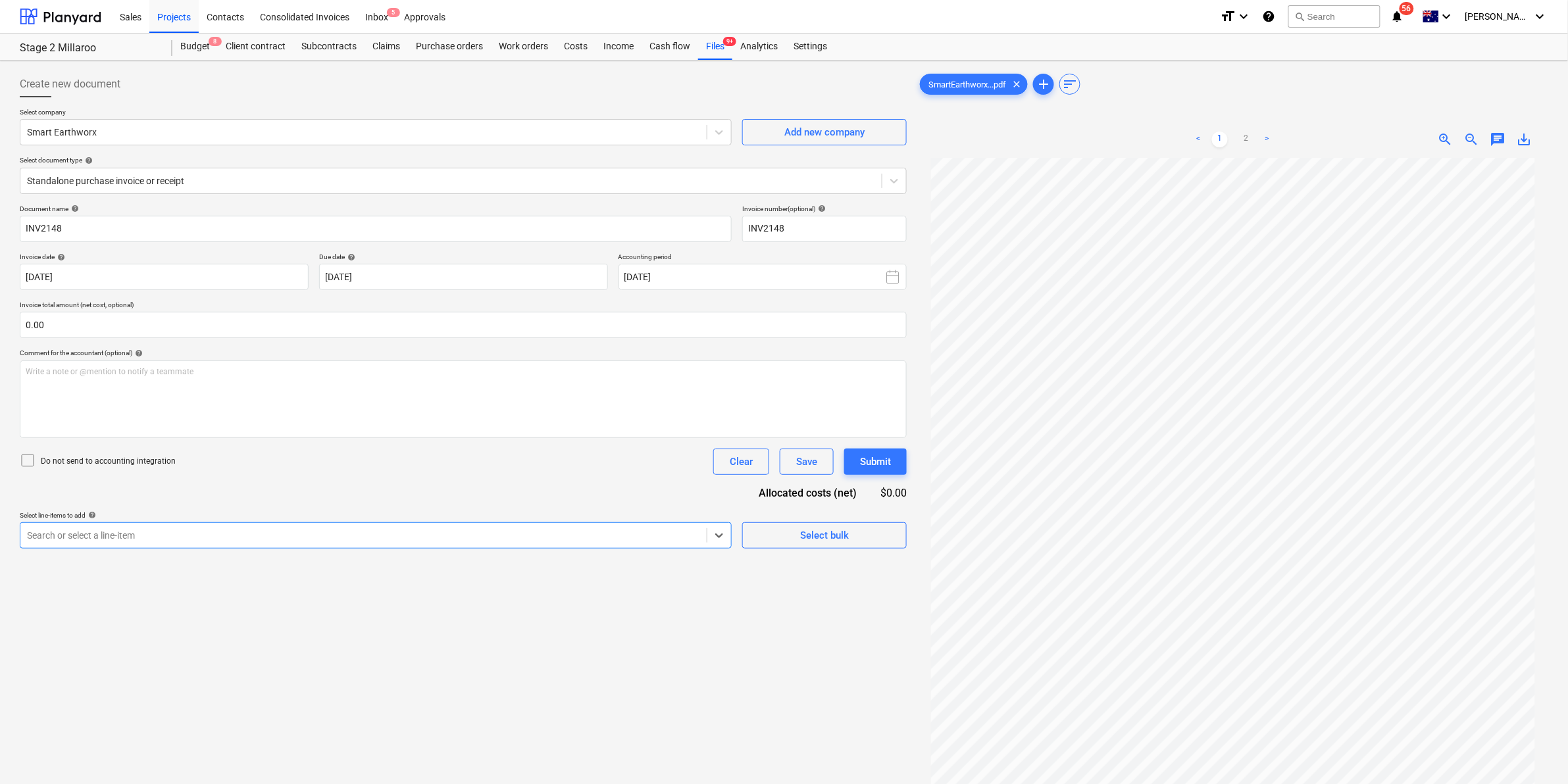
click at [131, 527] on div "Search or select a line-item" at bounding box center [363, 536] width 686 height 19
click at [711, 44] on div "Files 9+" at bounding box center [715, 46] width 34 height 26
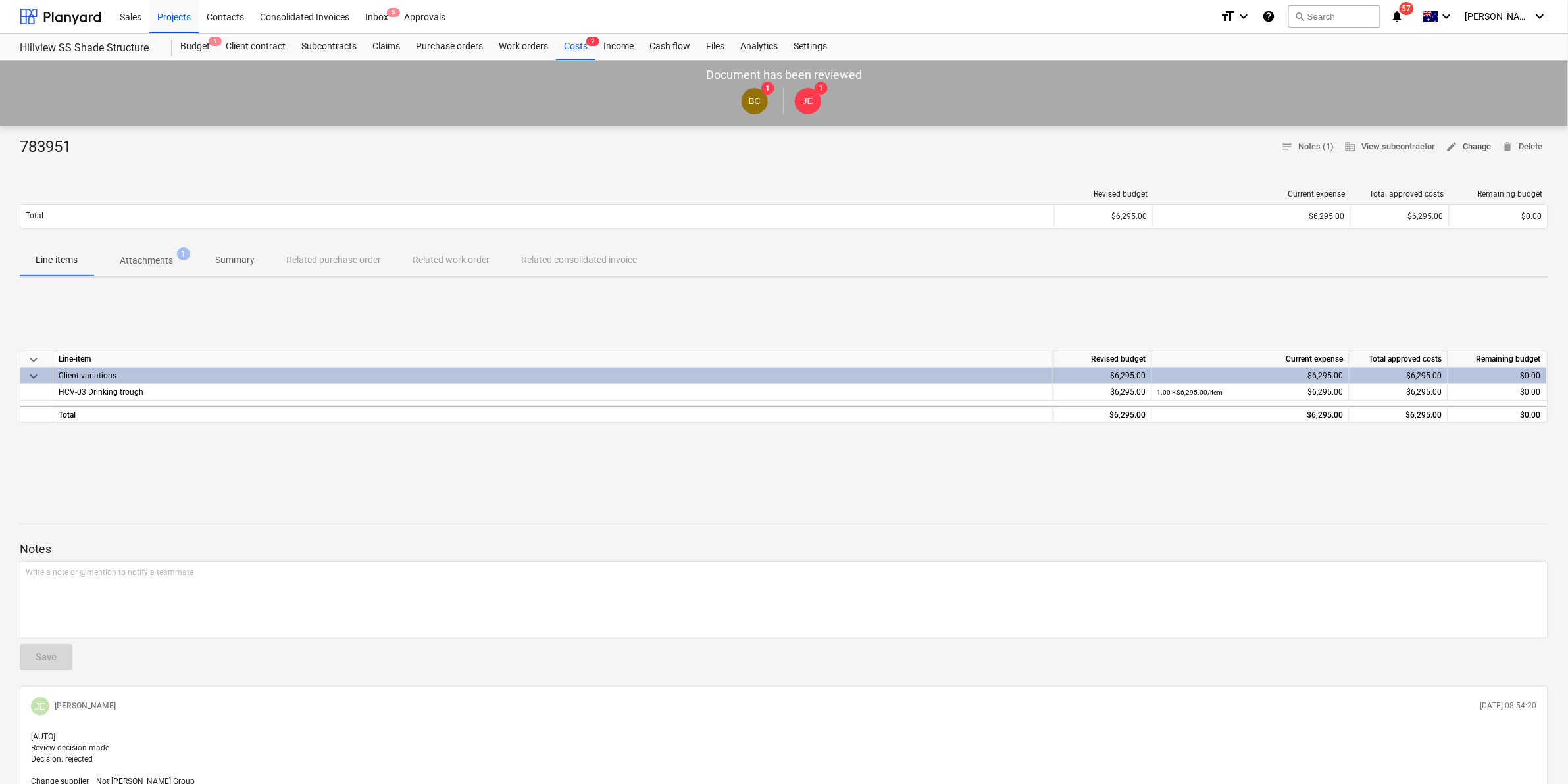
click at [1463, 143] on span "edit Change" at bounding box center [1469, 147] width 45 height 15
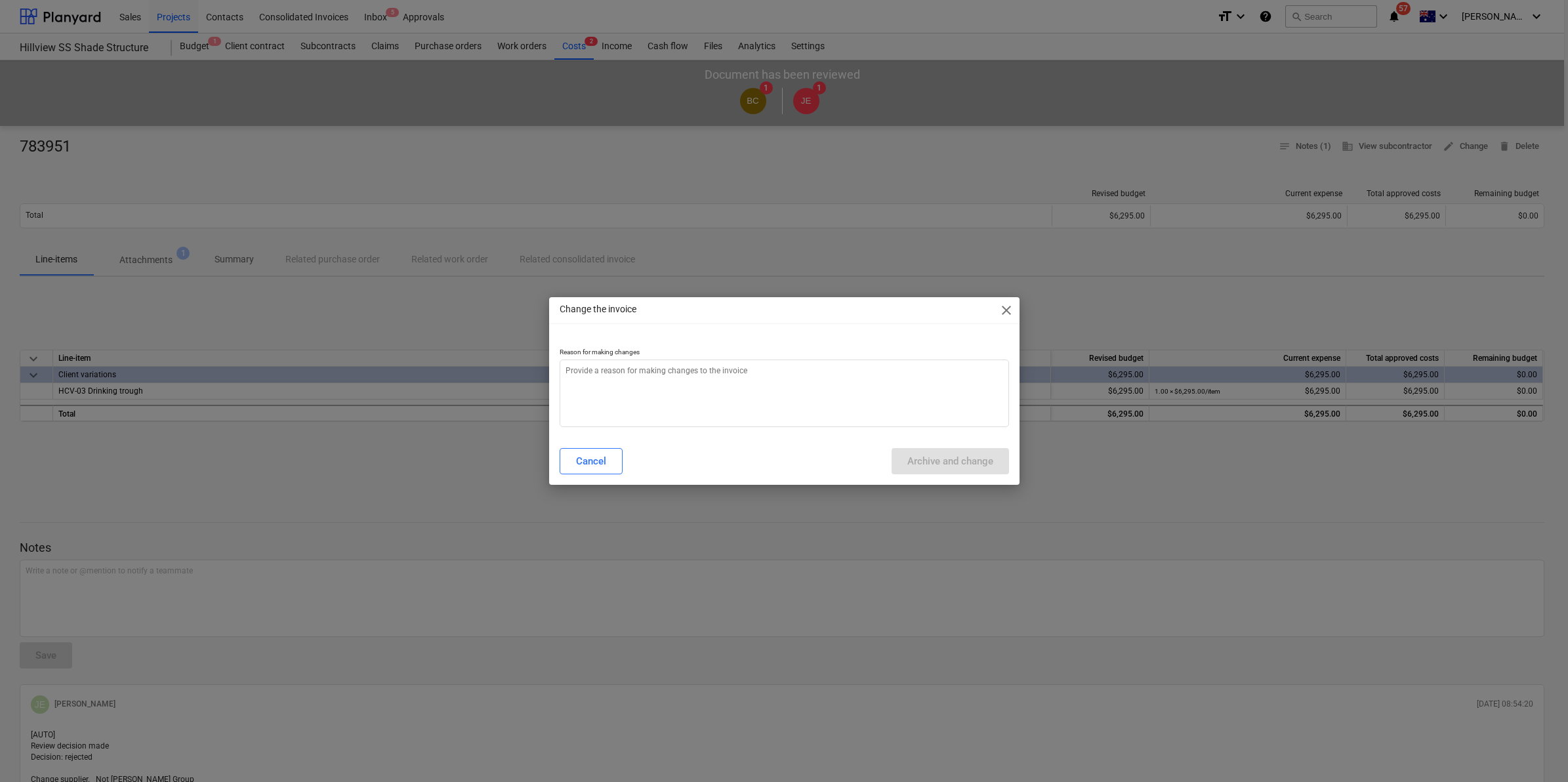
type textarea "x"
click at [658, 381] on textarea at bounding box center [785, 393] width 450 height 67
type textarea "s"
type textarea "x"
type textarea "su"
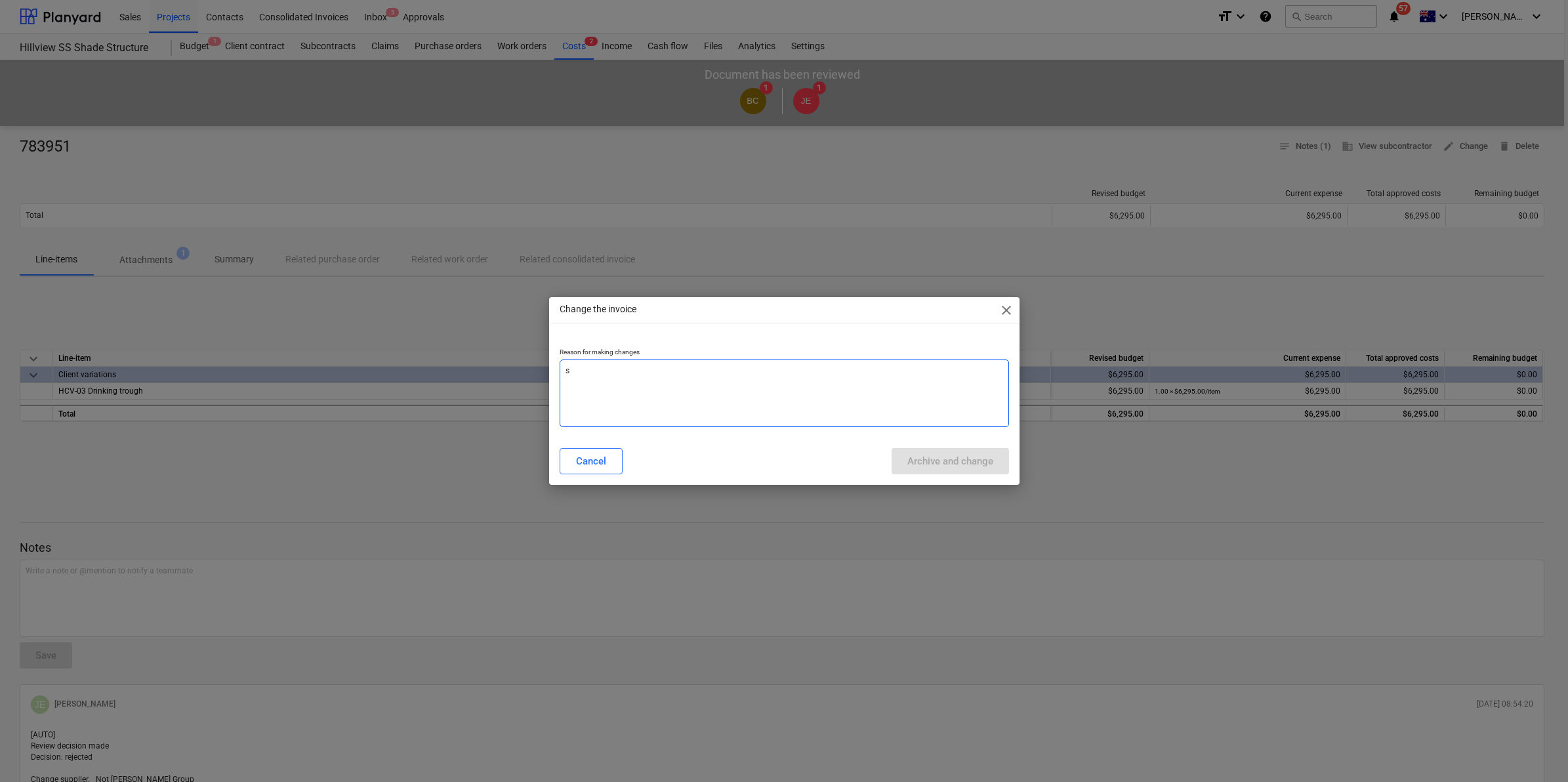
type textarea "x"
type textarea "sup"
type textarea "x"
type textarea "supp"
type textarea "x"
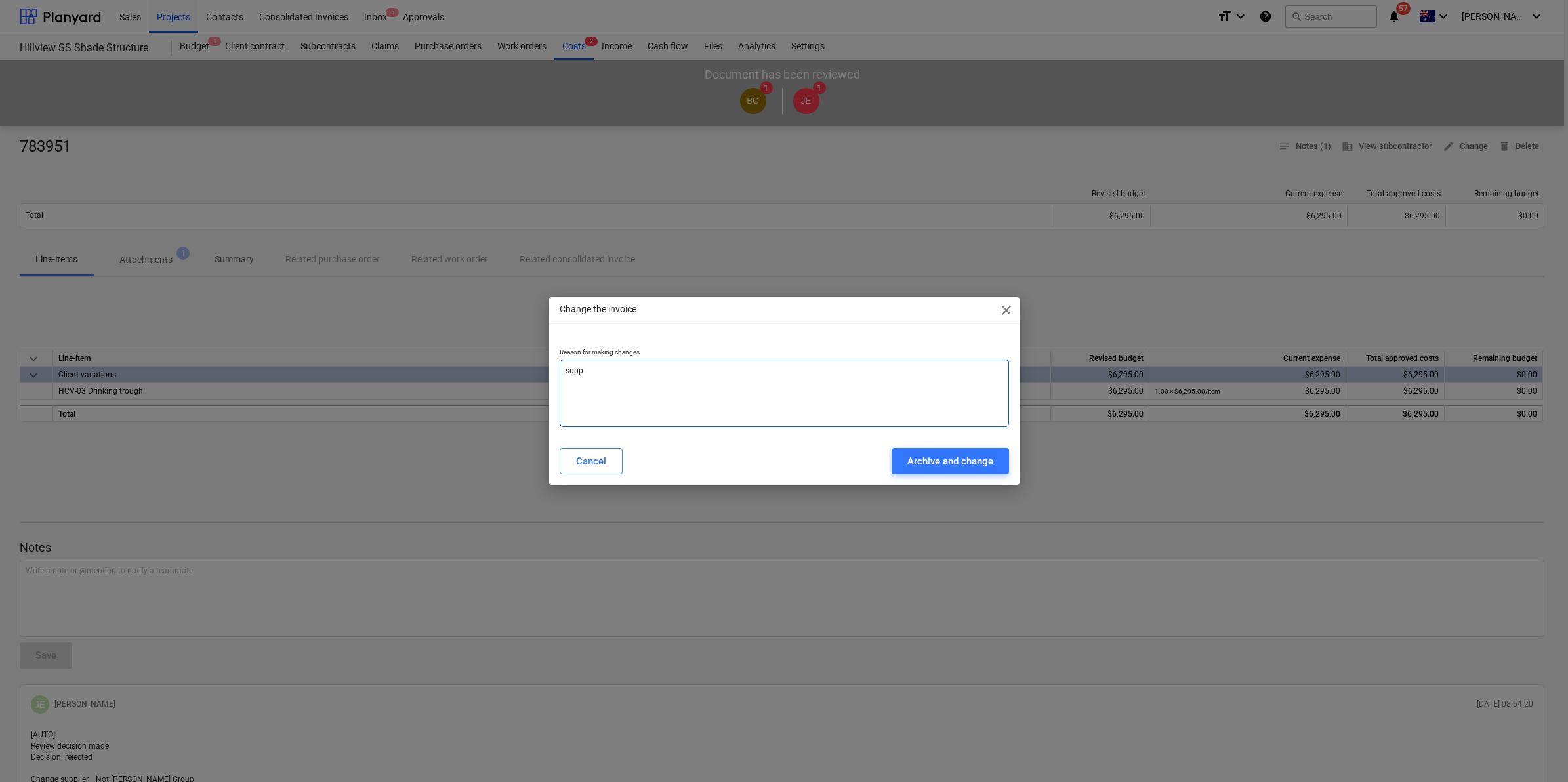
type textarea "suppl"
type textarea "x"
type textarea "suppli"
type textarea "x"
type textarea "supplie"
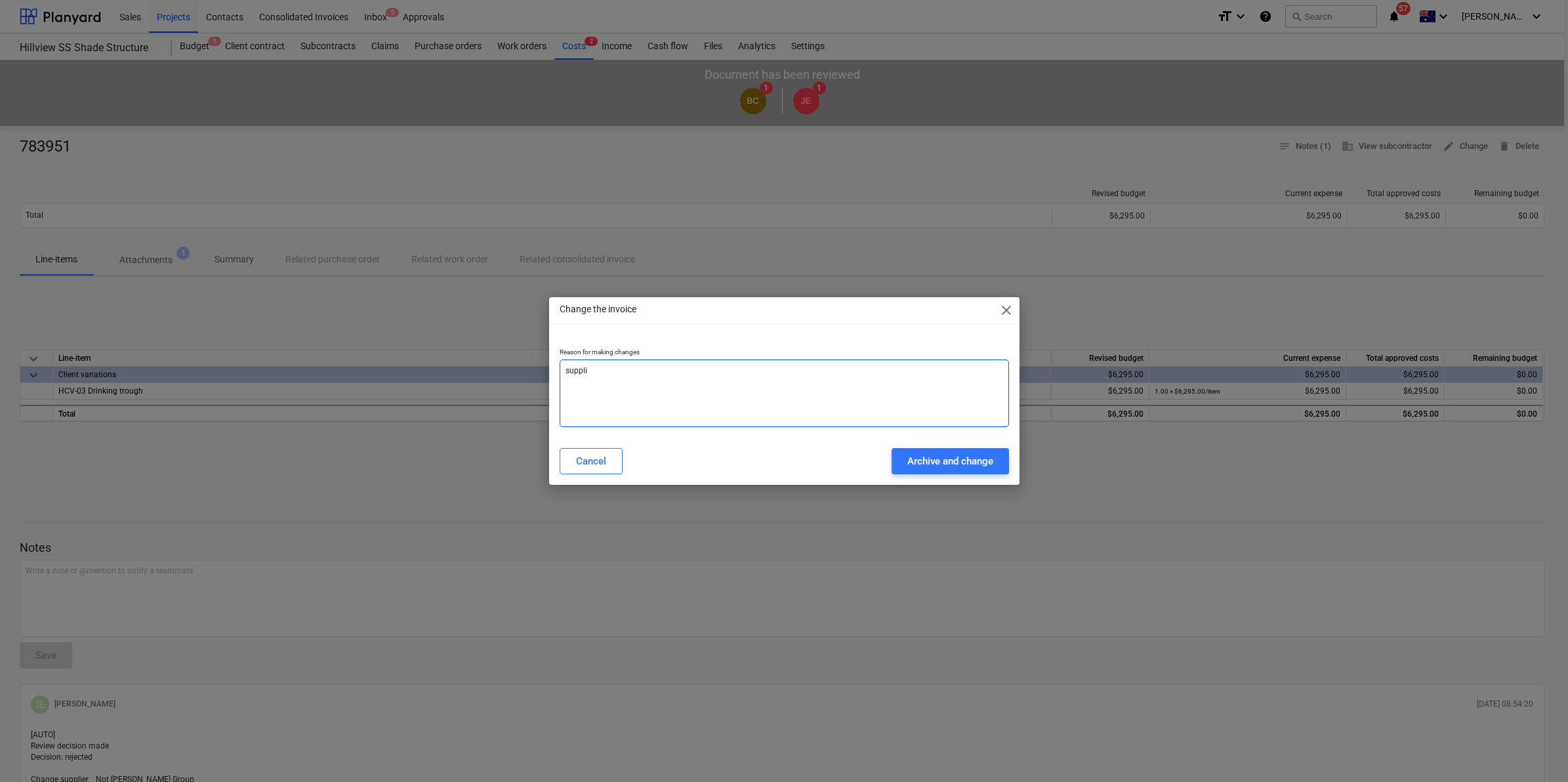
type textarea "x"
type textarea "supplier"
type textarea "x"
type textarea "supplier"
click at [937, 459] on div "Archive and change" at bounding box center [950, 461] width 86 height 17
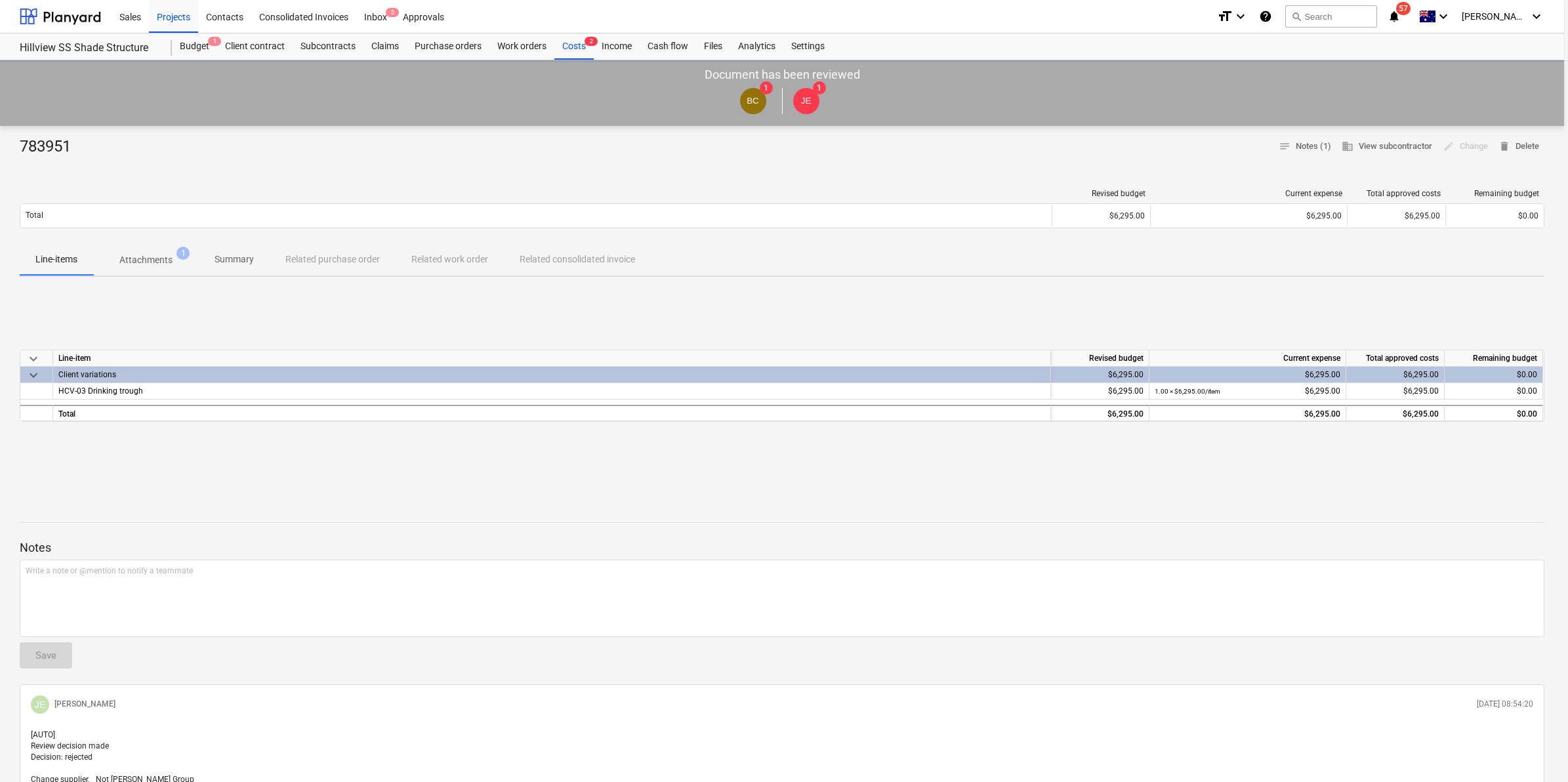
type textarea "x"
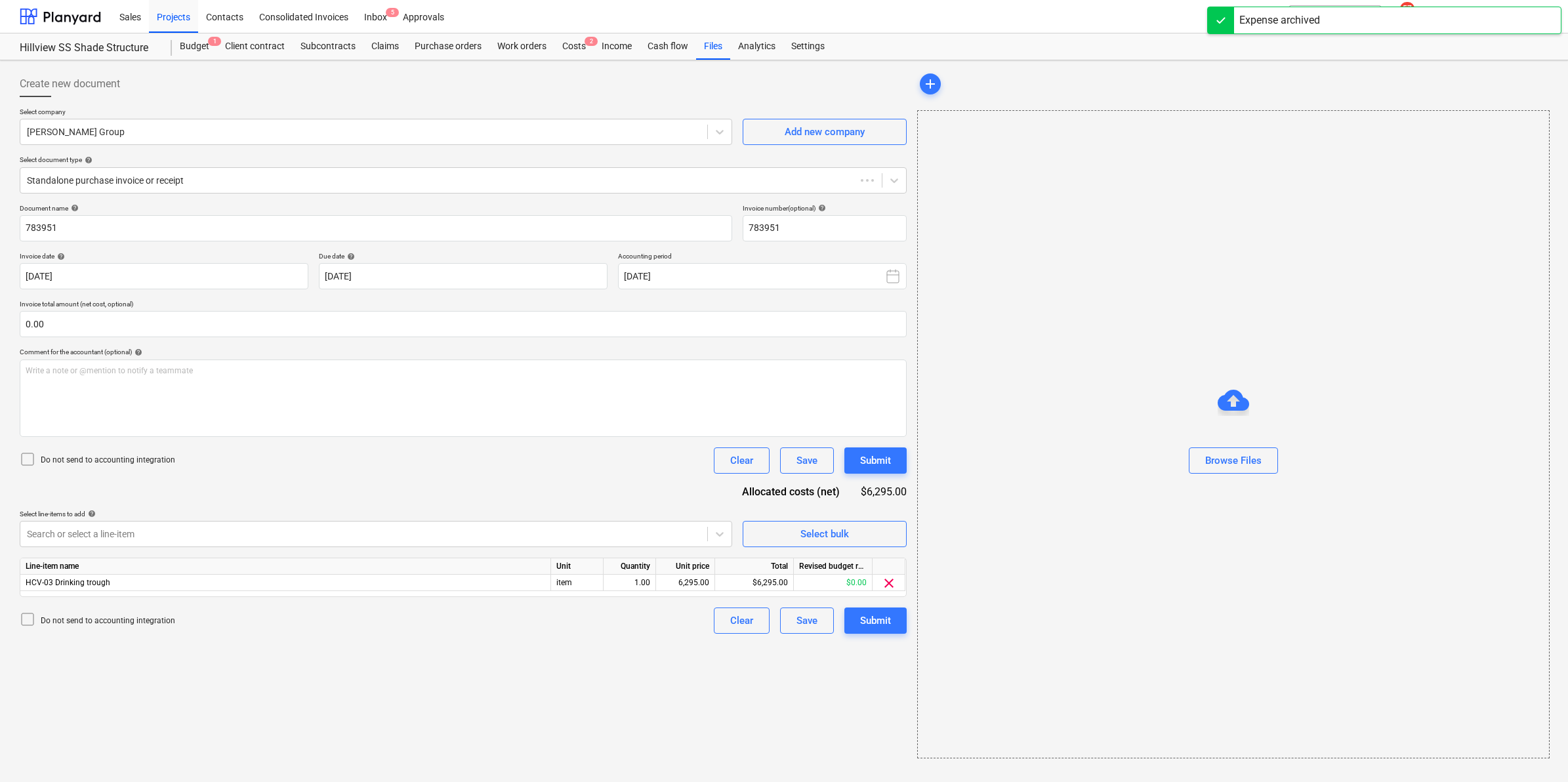
type input "783951"
type input "[DATE]"
click at [137, 130] on div at bounding box center [363, 132] width 674 height 13
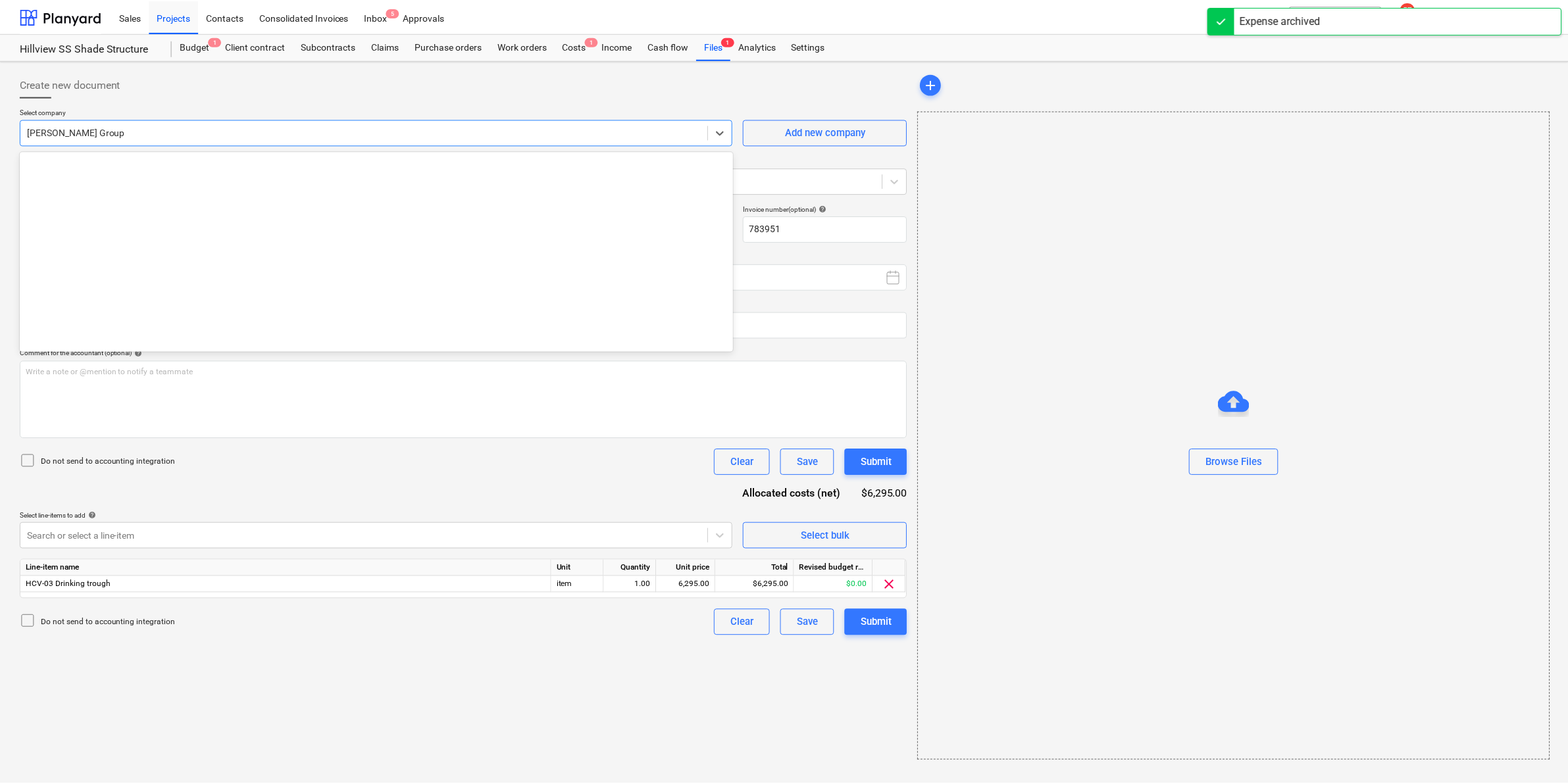
scroll to position [11101, 0]
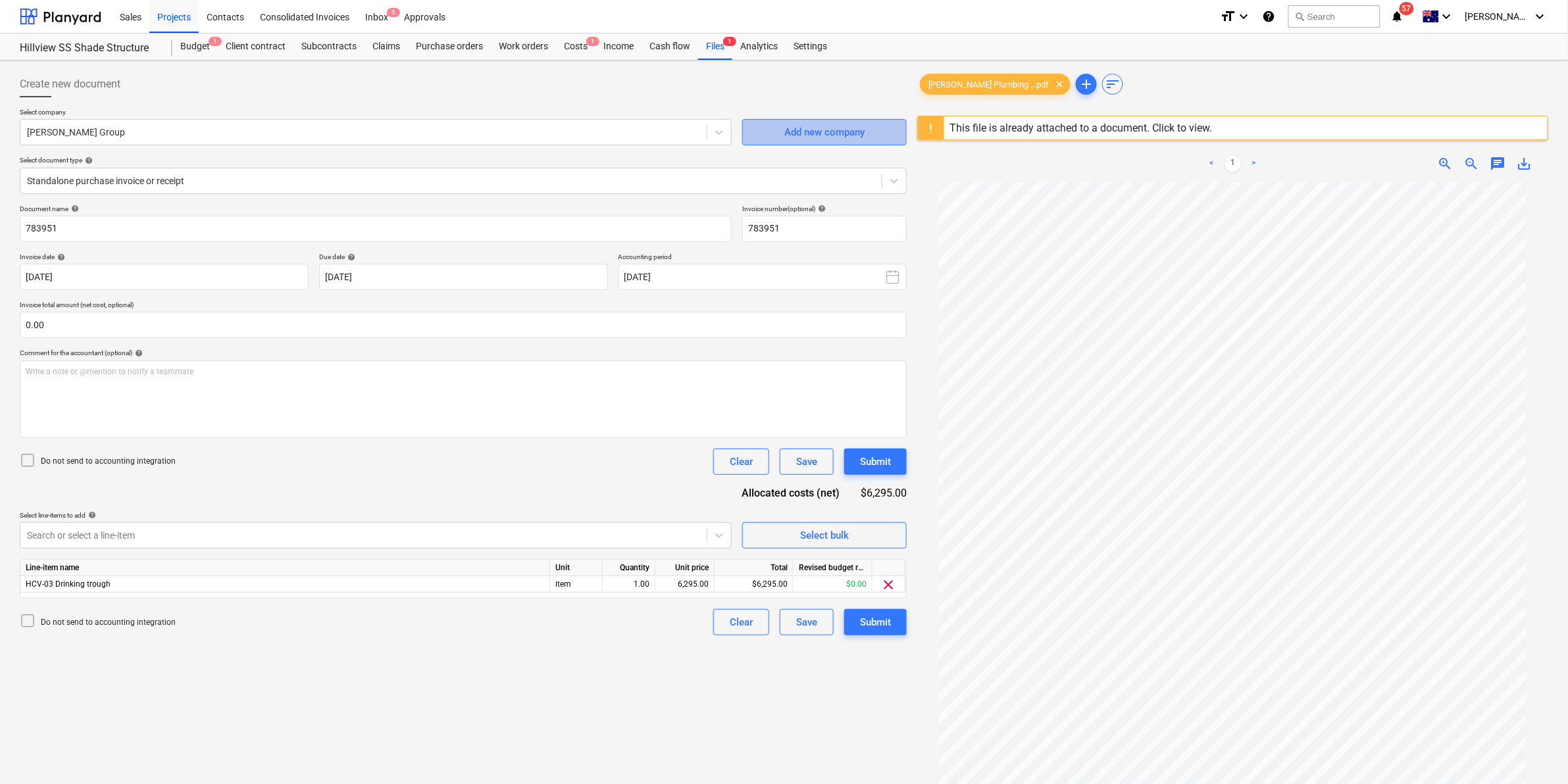
click at [814, 126] on div "Add new company" at bounding box center [824, 132] width 80 height 17
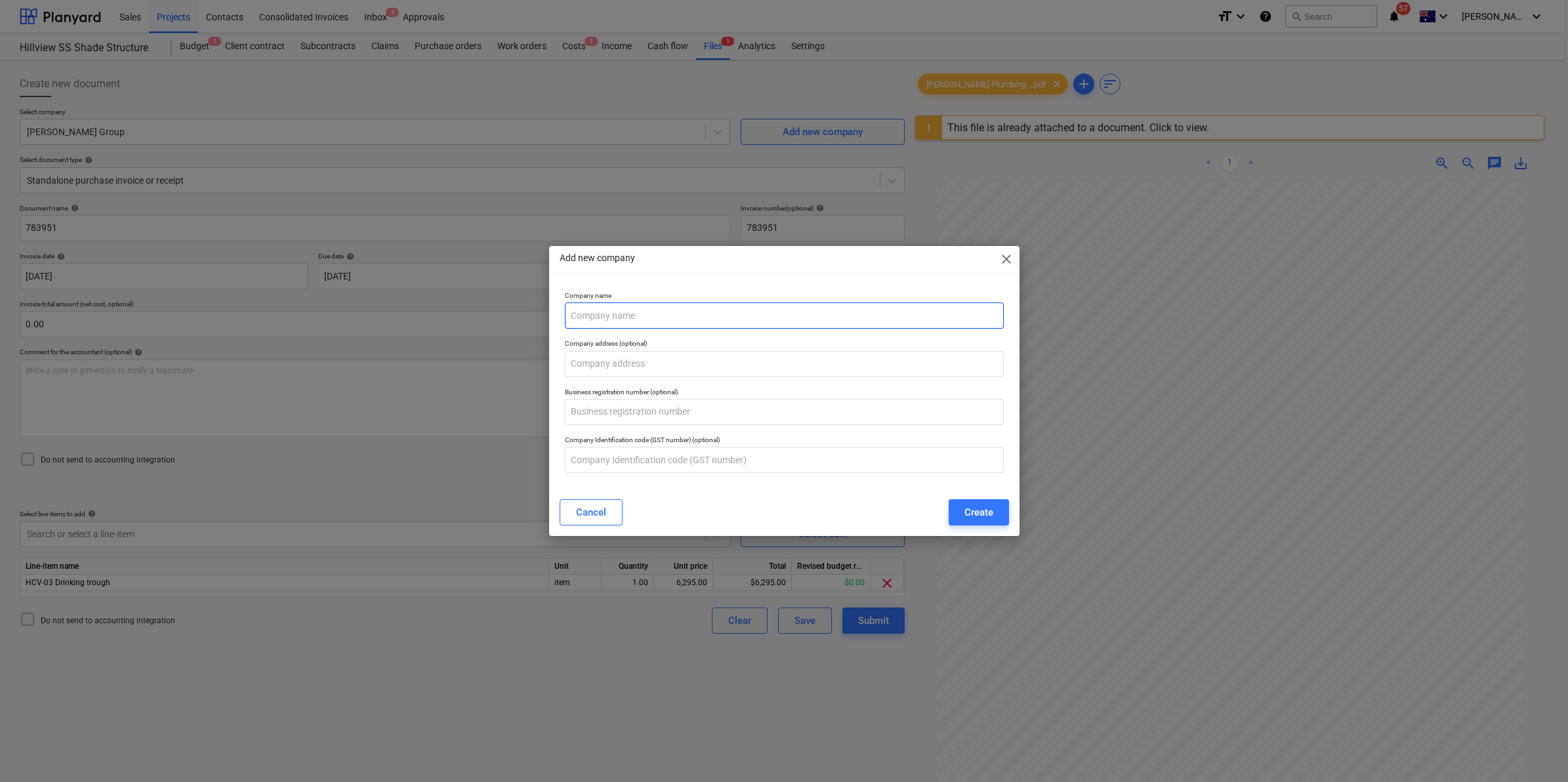
click at [607, 315] on input "text" at bounding box center [785, 315] width 439 height 26
type input "H"
click at [598, 523] on button "Cancel" at bounding box center [591, 512] width 63 height 26
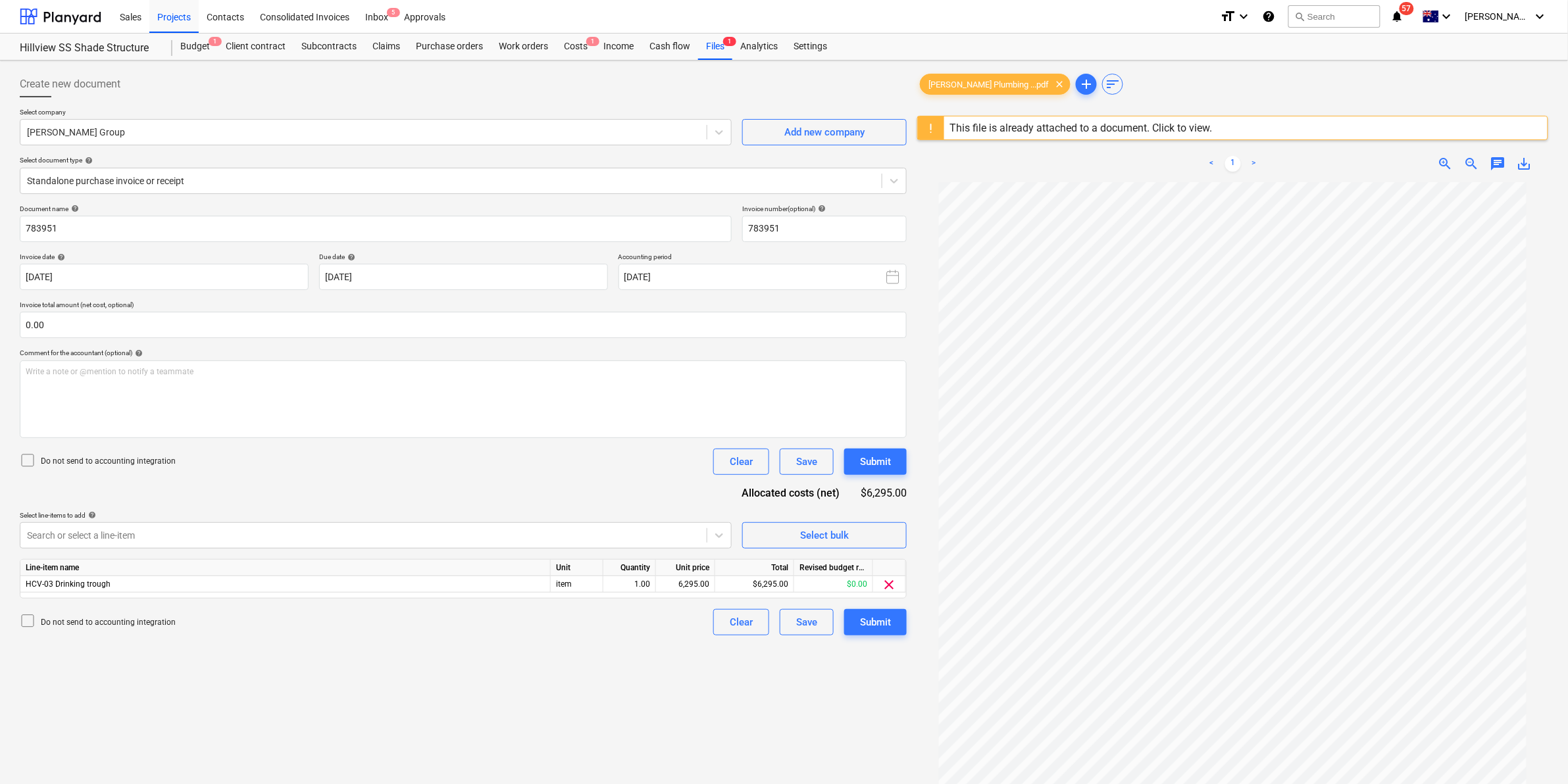
click at [610, 109] on p "Select company" at bounding box center [376, 113] width 712 height 11
click at [604, 123] on div "[PERSON_NAME] Group" at bounding box center [363, 132] width 686 height 19
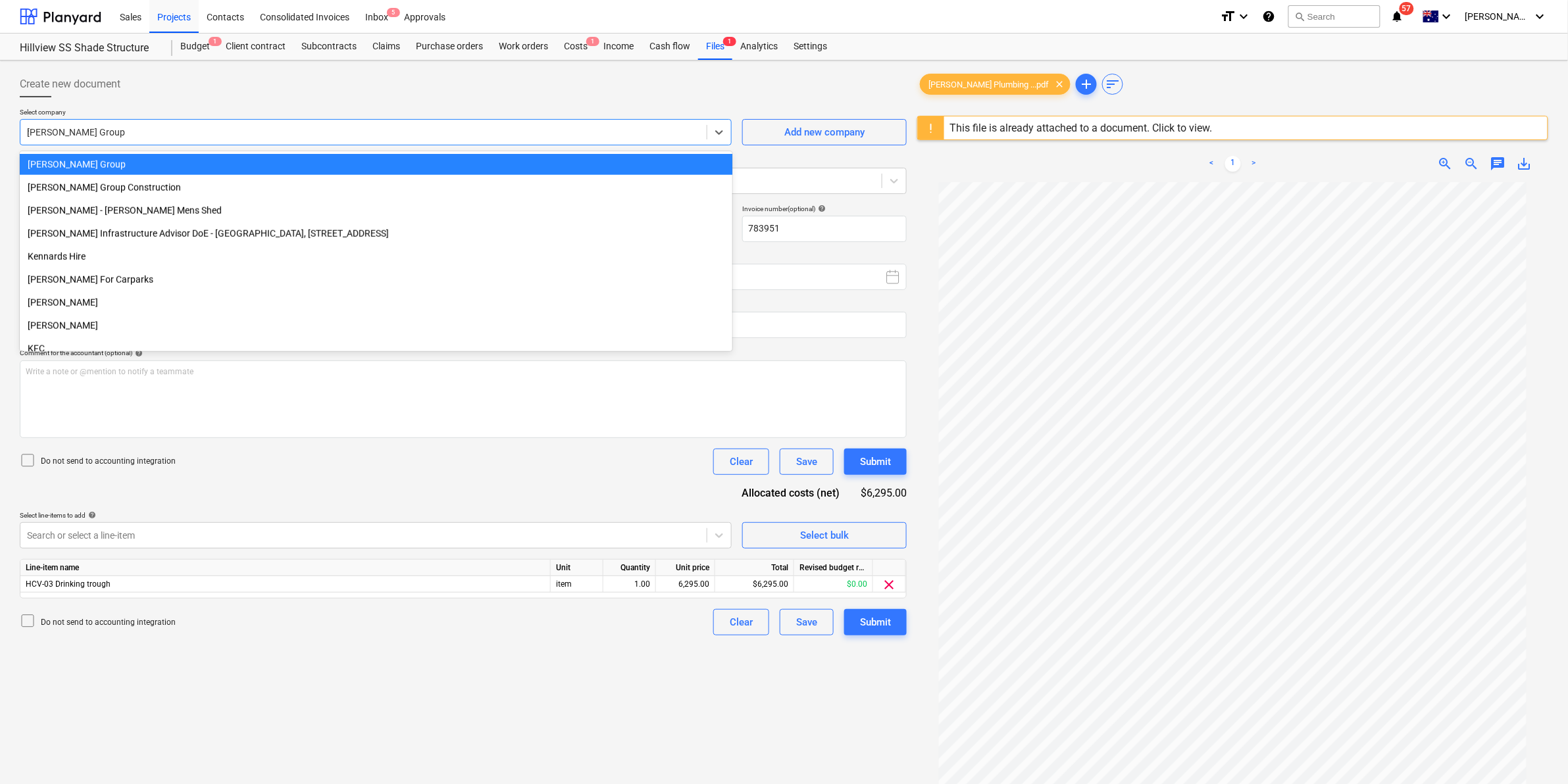
scroll to position [1047, 0]
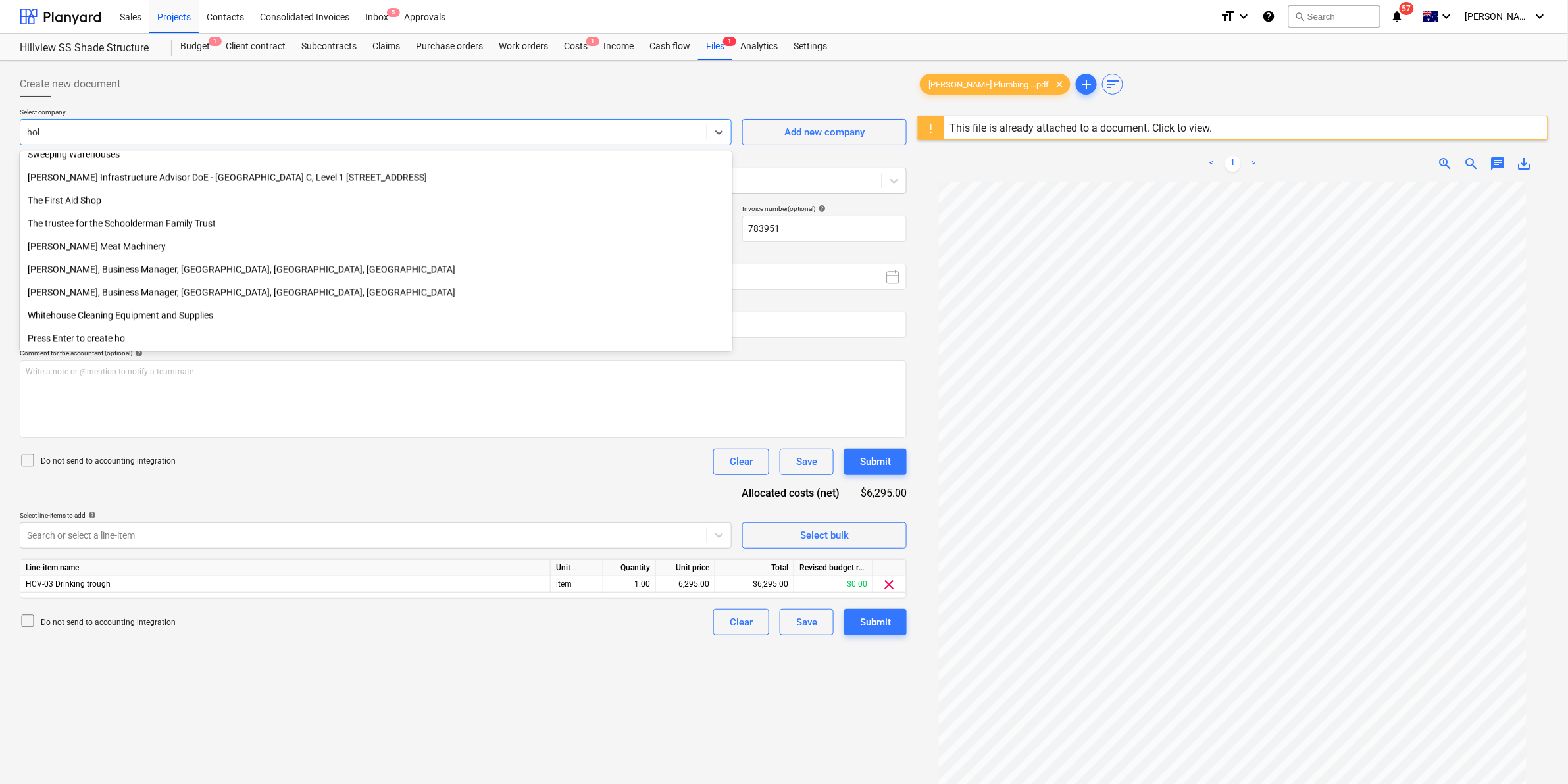
type input "[PERSON_NAME]"
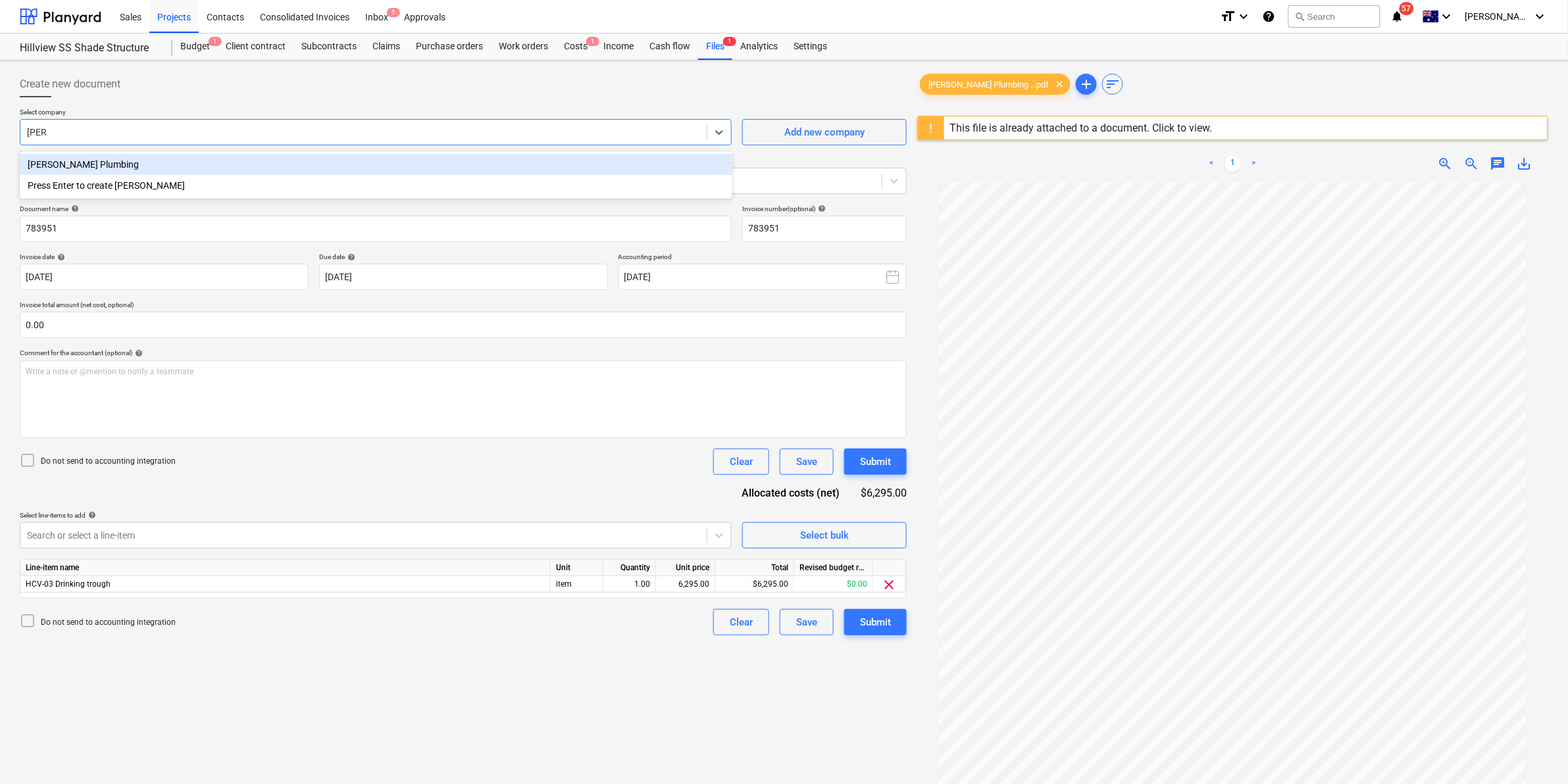
click at [488, 163] on div "[PERSON_NAME] Plumbing" at bounding box center [376, 165] width 713 height 21
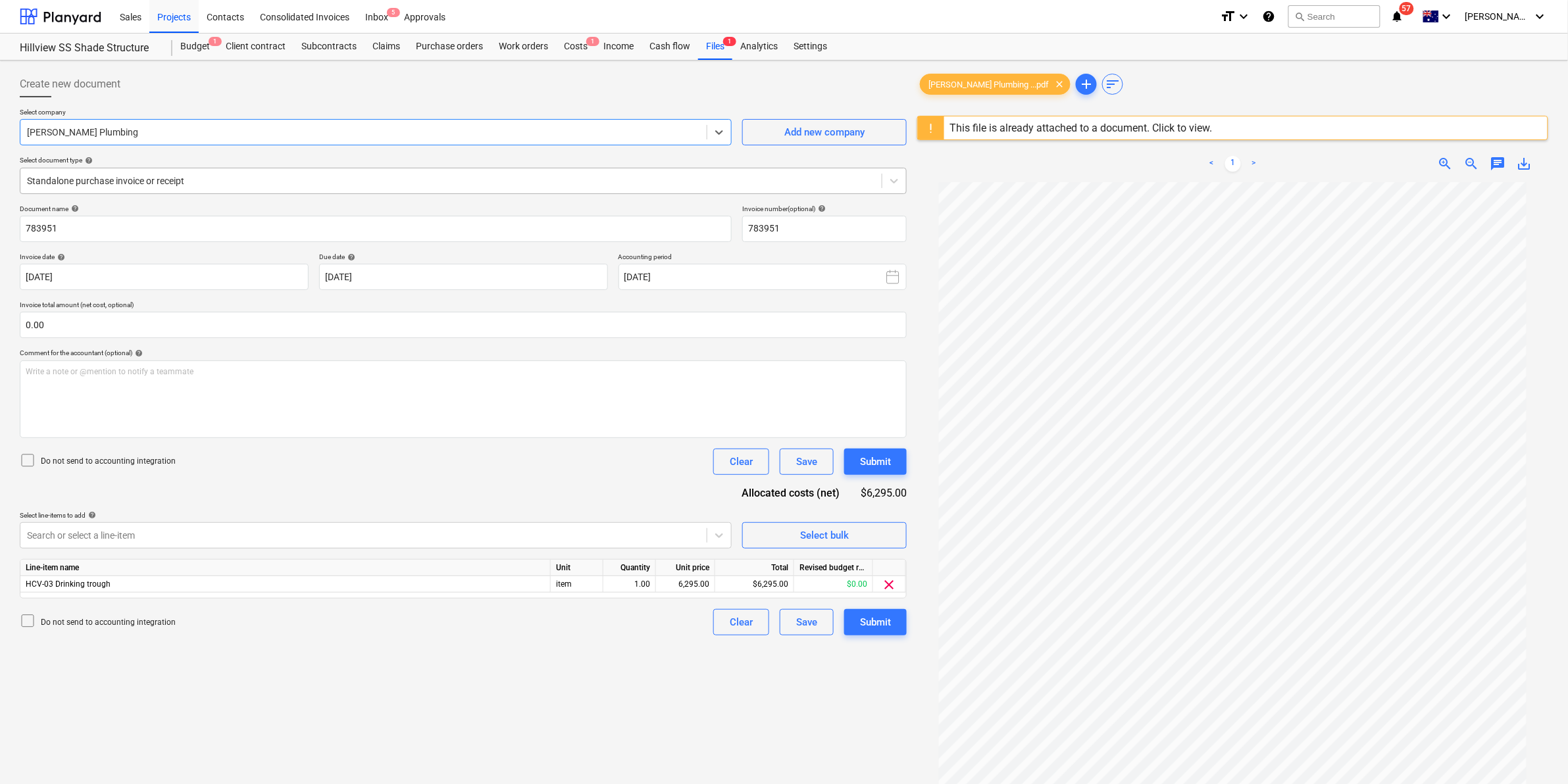
click at [168, 177] on div at bounding box center [451, 181] width 849 height 13
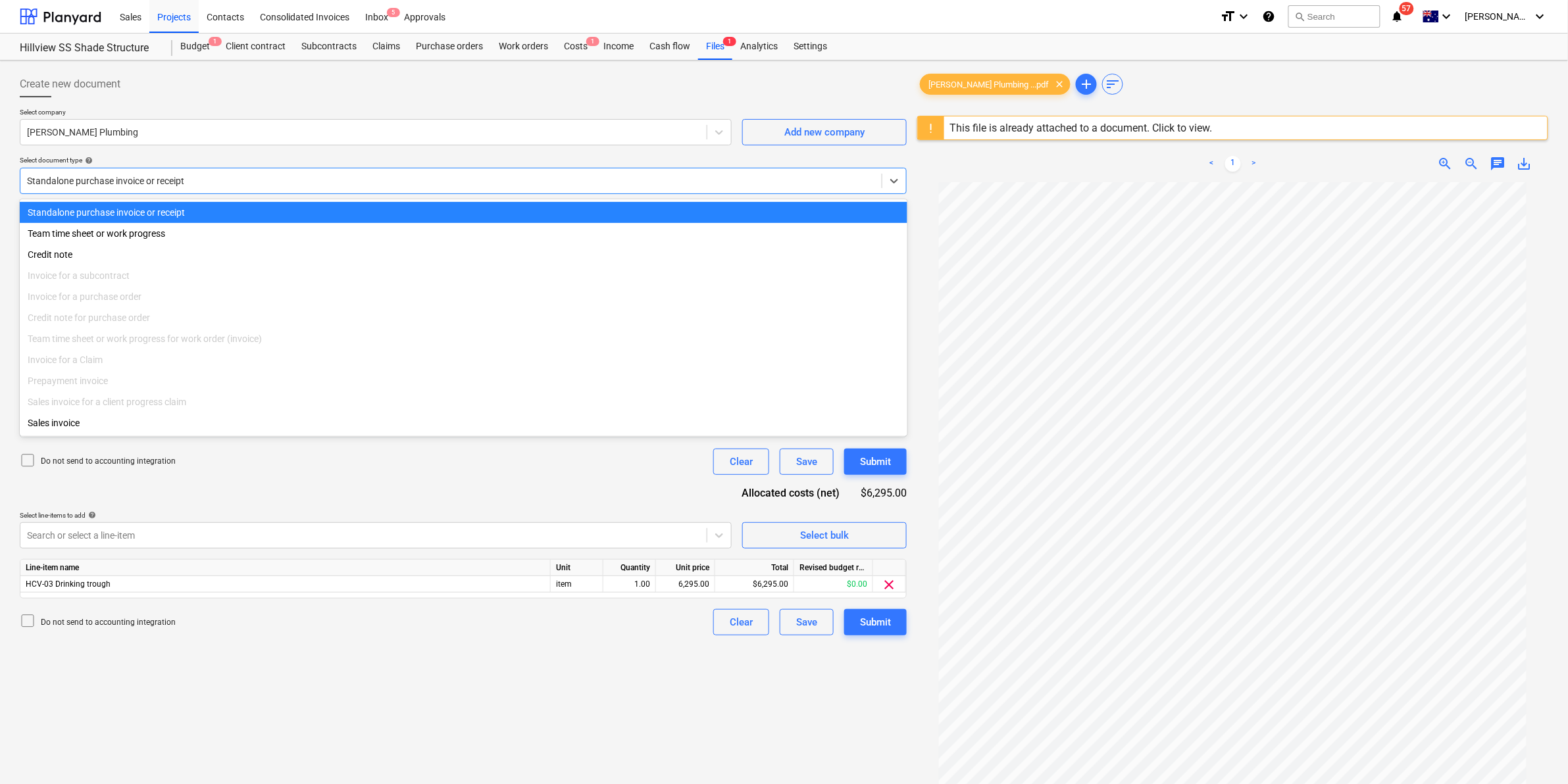
click at [125, 211] on div "Standalone purchase invoice or receipt" at bounding box center [464, 212] width 888 height 21
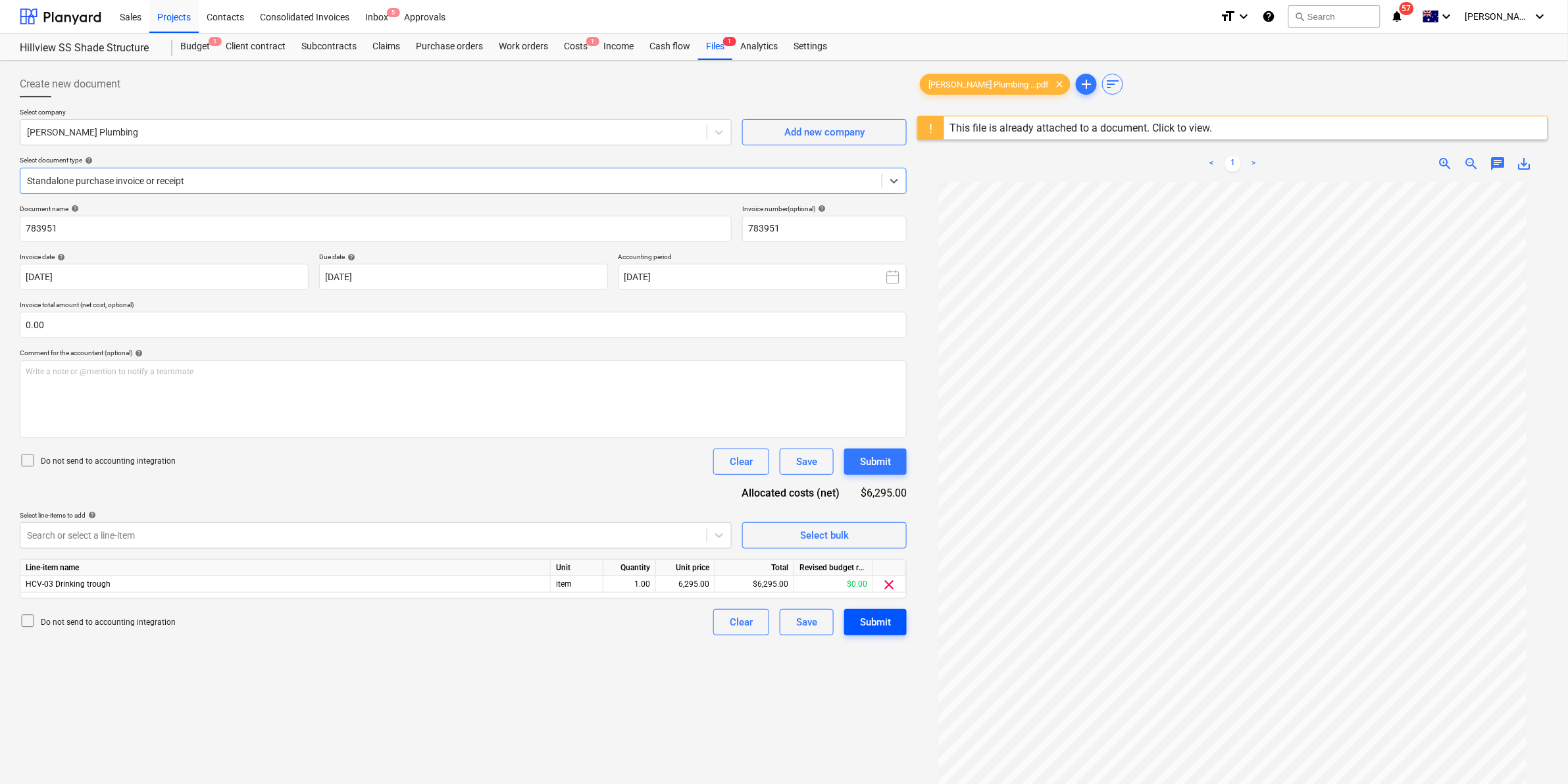
click at [875, 627] on div "Submit" at bounding box center [876, 622] width 31 height 17
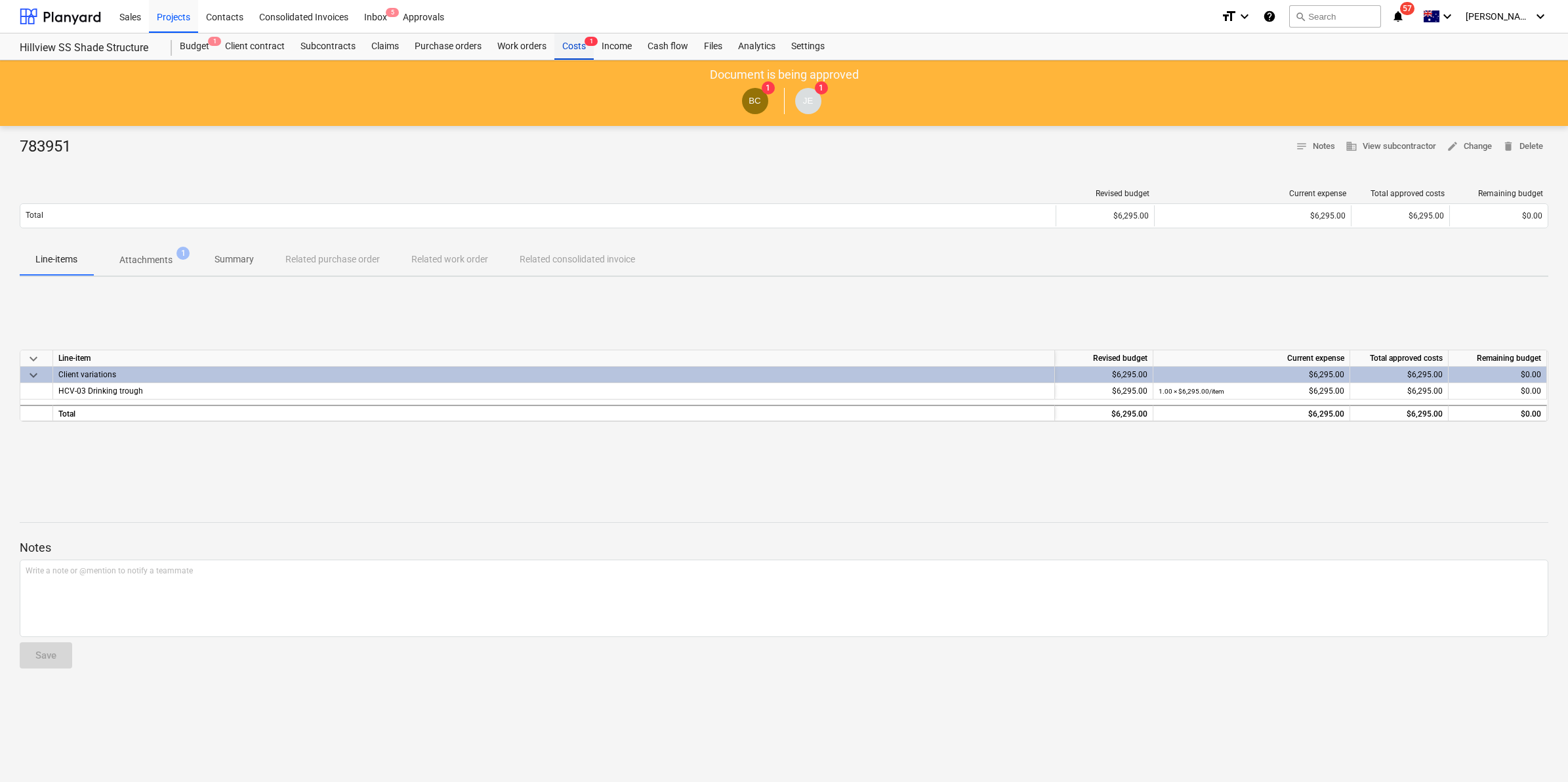
click at [578, 43] on div "Costs 1" at bounding box center [574, 46] width 39 height 26
